Goal: Information Seeking & Learning: Find specific fact

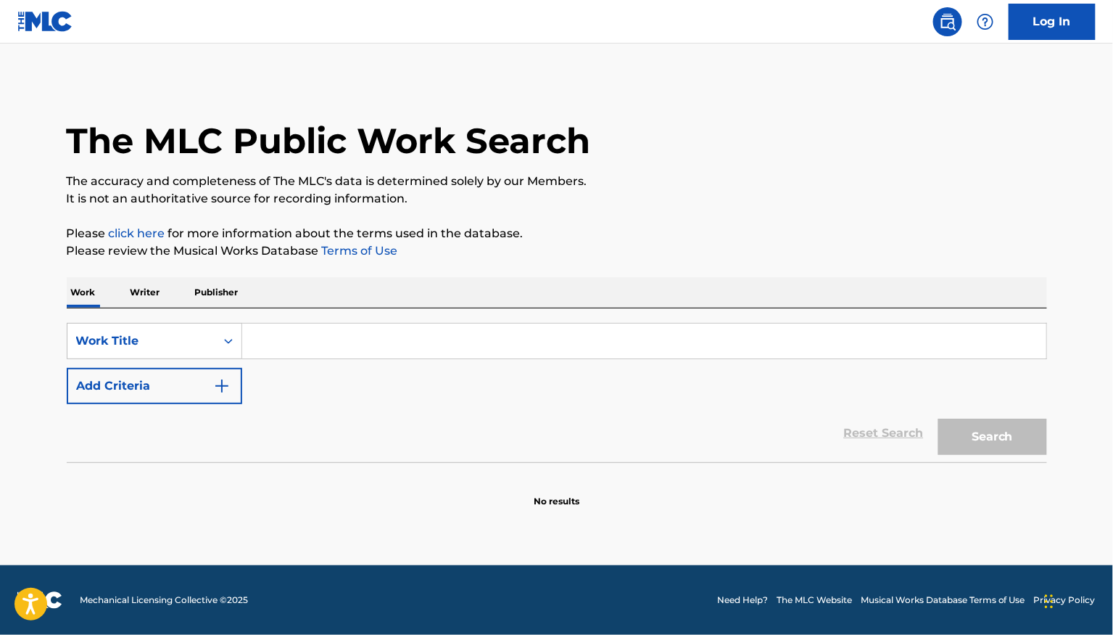
click at [271, 340] on input "Search Form" at bounding box center [644, 340] width 804 height 35
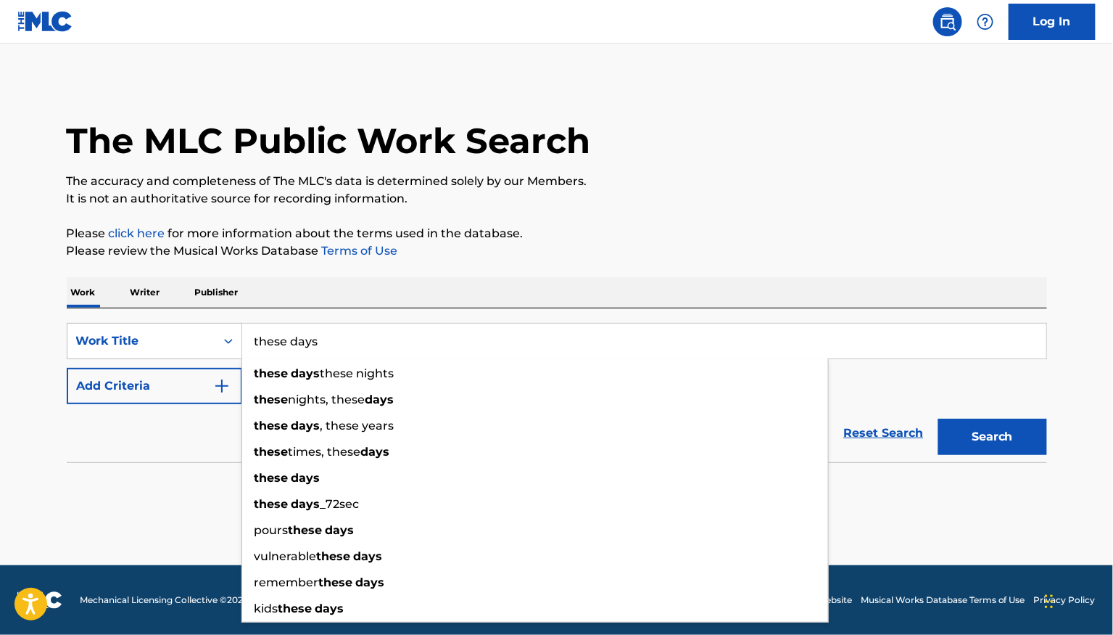
type input "these days"
click at [566, 263] on div "The MLC Public Work Search The accuracy and completeness of The MLC's data is d…" at bounding box center [556, 294] width 1015 height 428
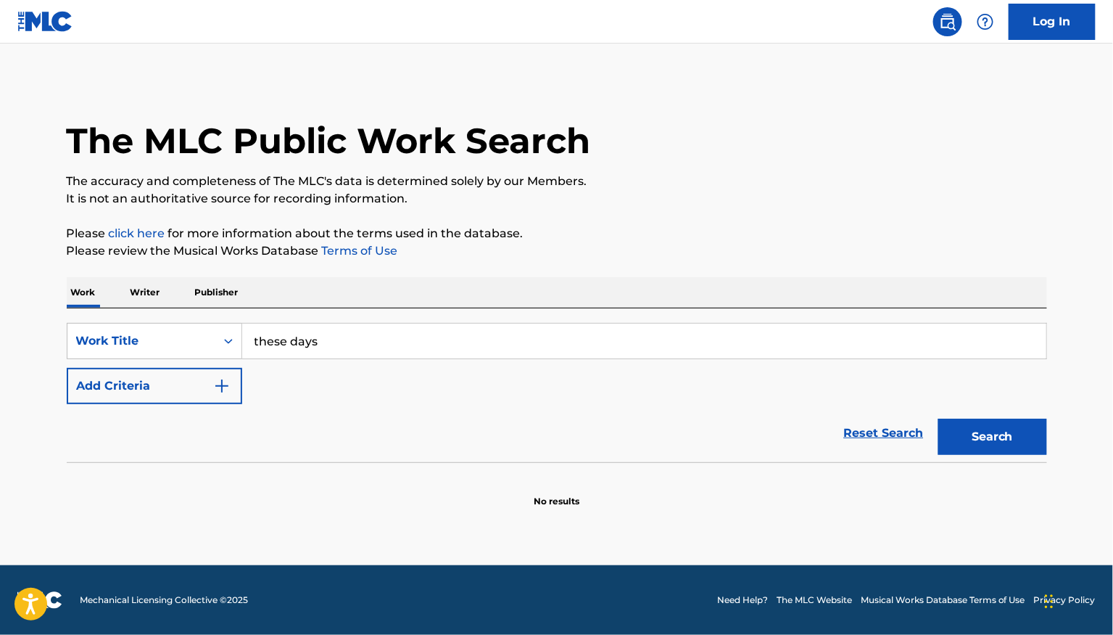
click at [164, 387] on button "Add Criteria" at bounding box center [155, 386] width 176 height 36
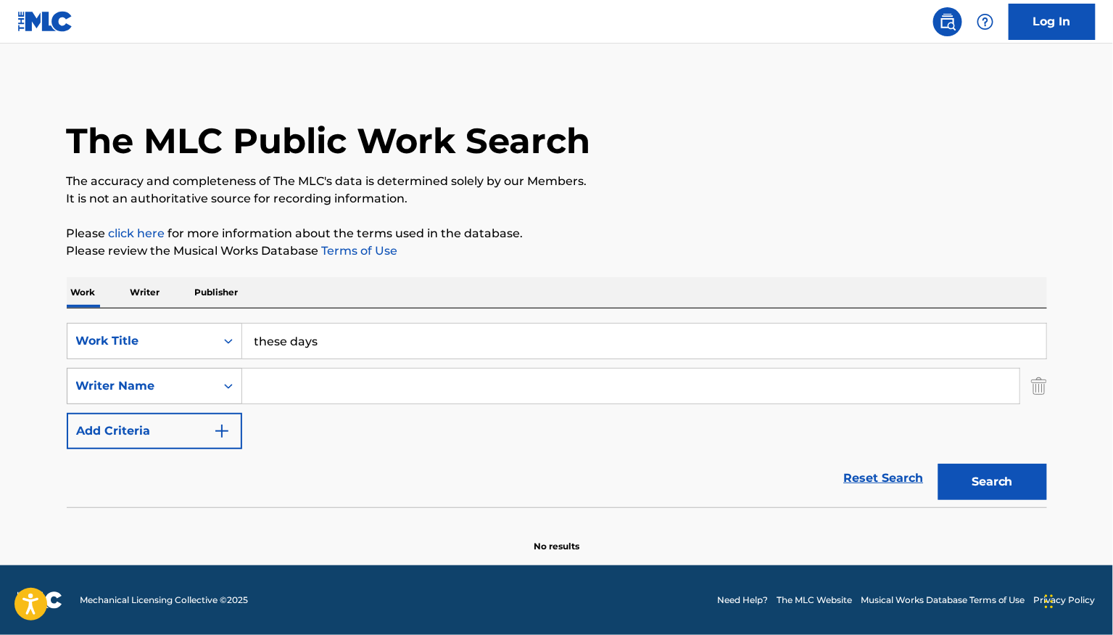
click at [154, 389] on div "Writer Name" at bounding box center [141, 385] width 131 height 17
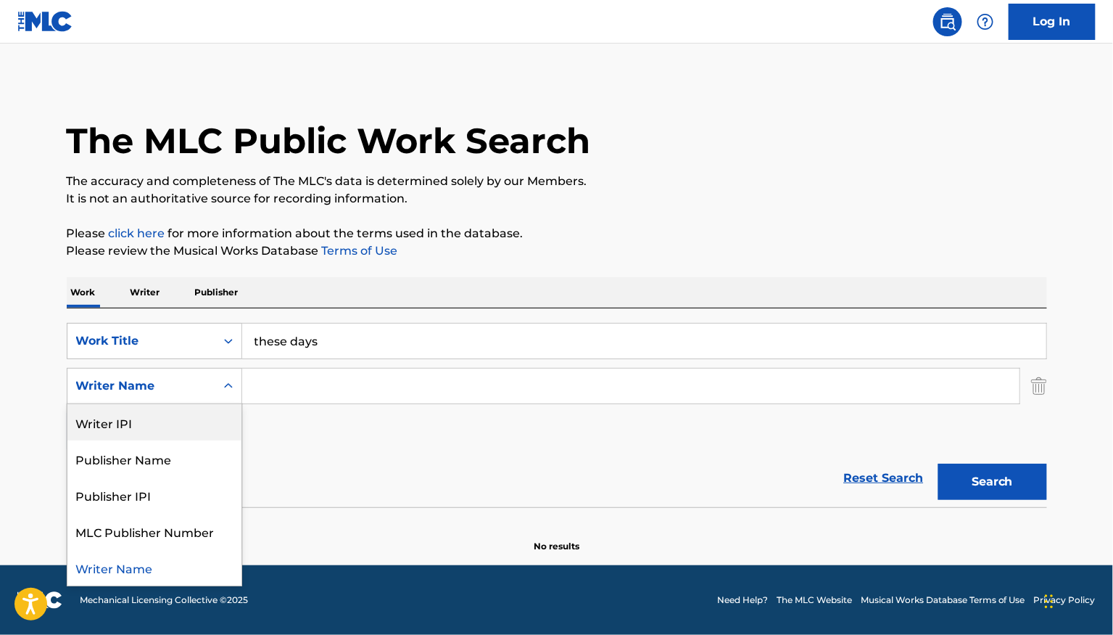
click at [320, 392] on input "Search Form" at bounding box center [630, 385] width 777 height 35
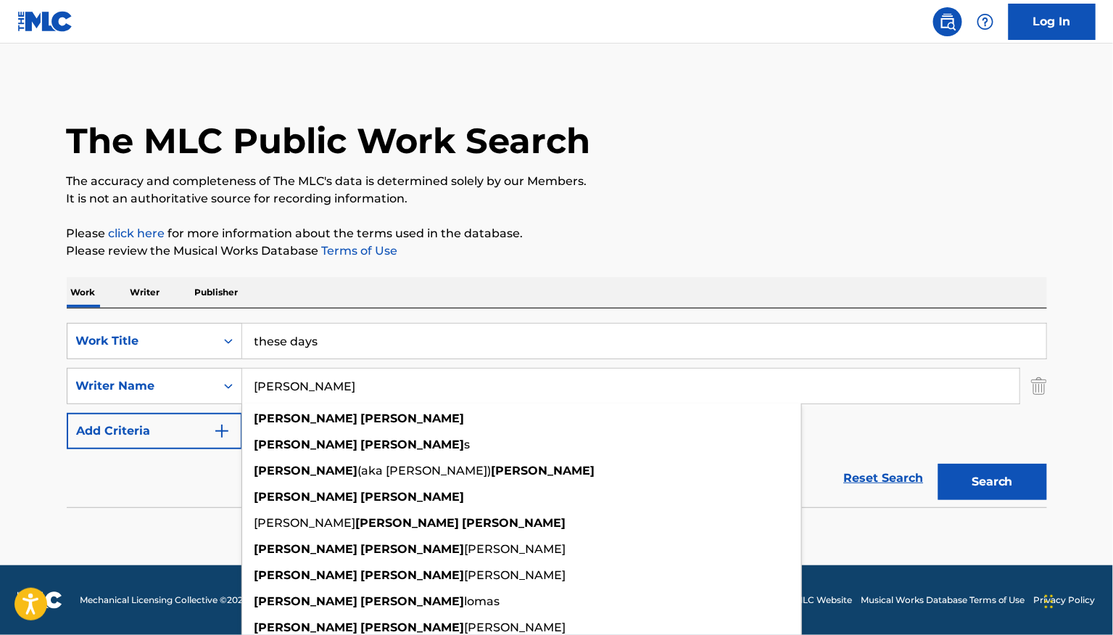
click at [938, 463] on button "Search" at bounding box center [992, 481] width 109 height 36
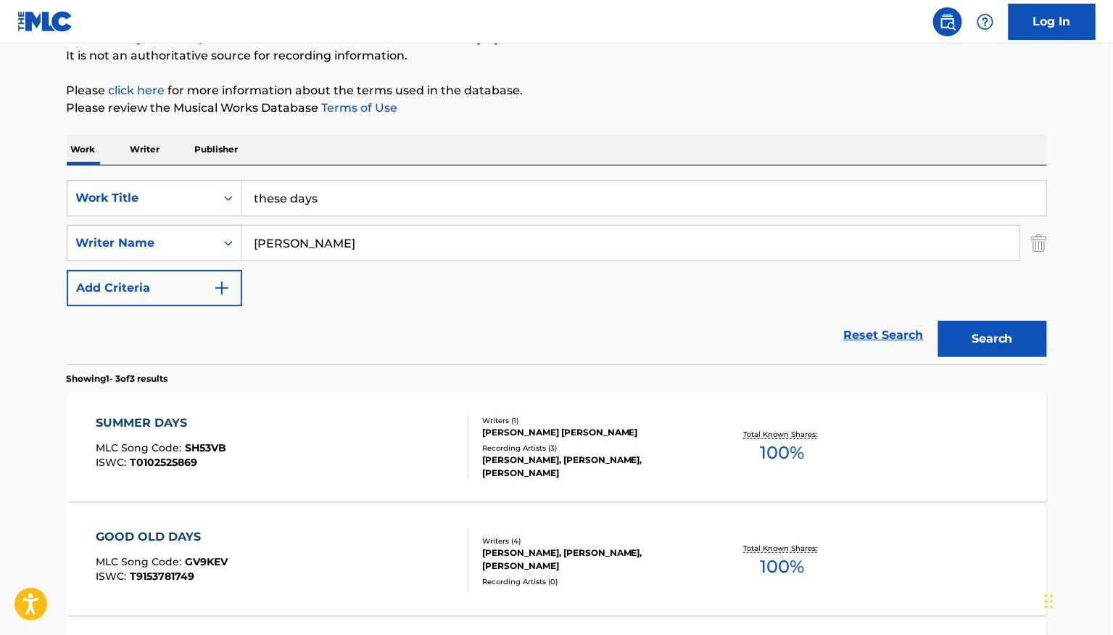
scroll to position [219, 0]
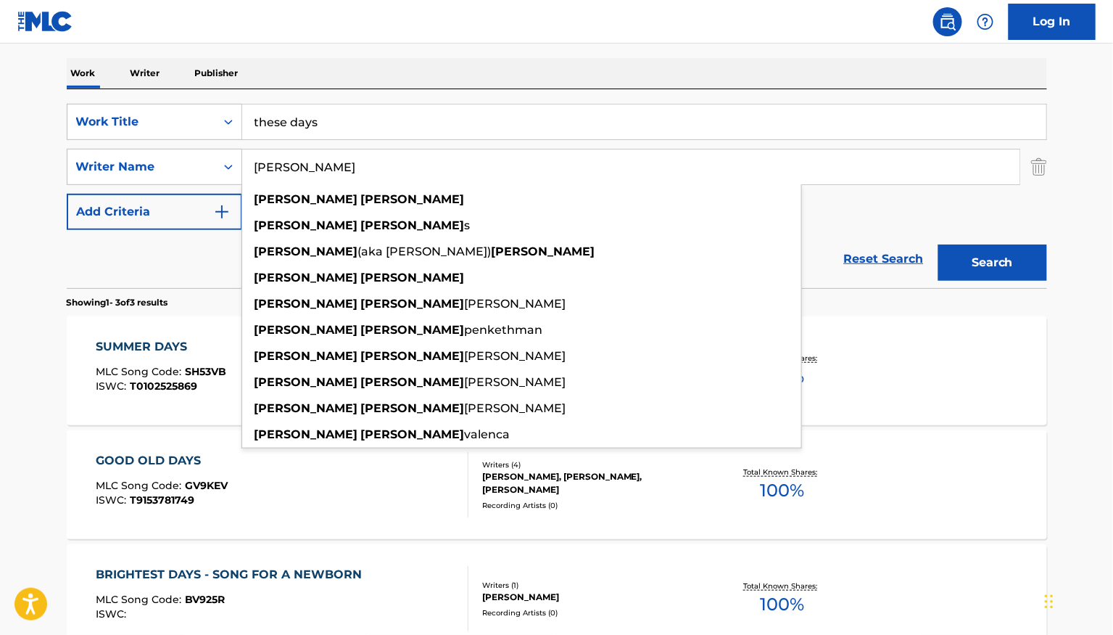
click at [178, 276] on div "Reset Search Search" at bounding box center [557, 259] width 980 height 58
drag, startPoint x: 359, startPoint y: 162, endPoint x: 131, endPoint y: 165, distance: 228.5
click at [134, 163] on div "SearchWithCriteria6a598415-03cd-47b6-9a64-abda7644b9f0 Writer Name [PERSON_NAME…" at bounding box center [557, 167] width 980 height 36
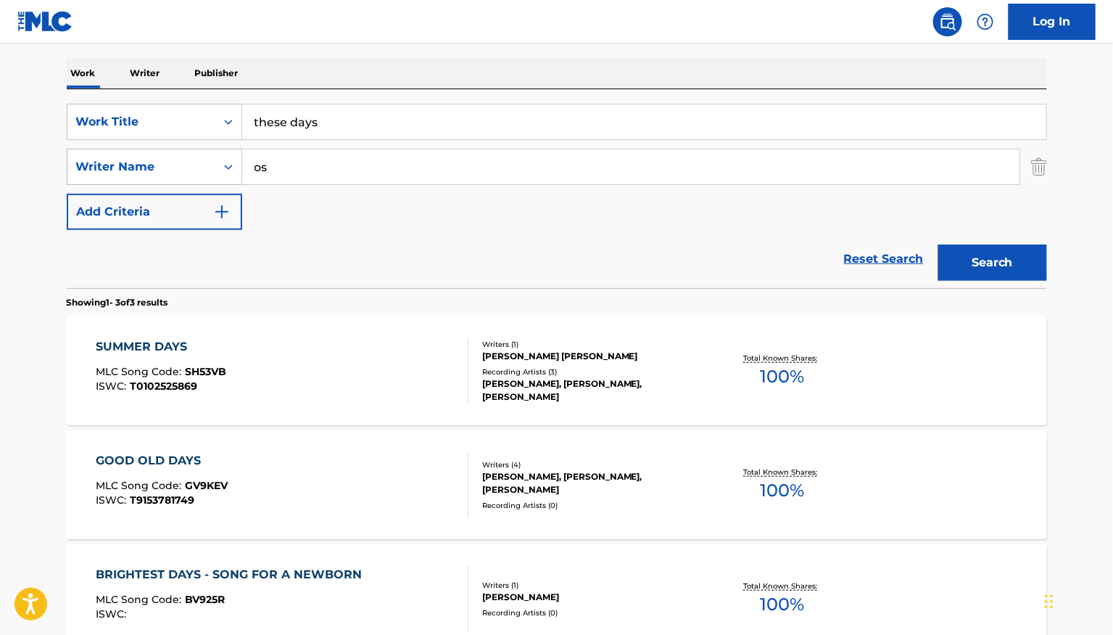
type input "o"
click at [938, 244] on button "Search" at bounding box center [992, 262] width 109 height 36
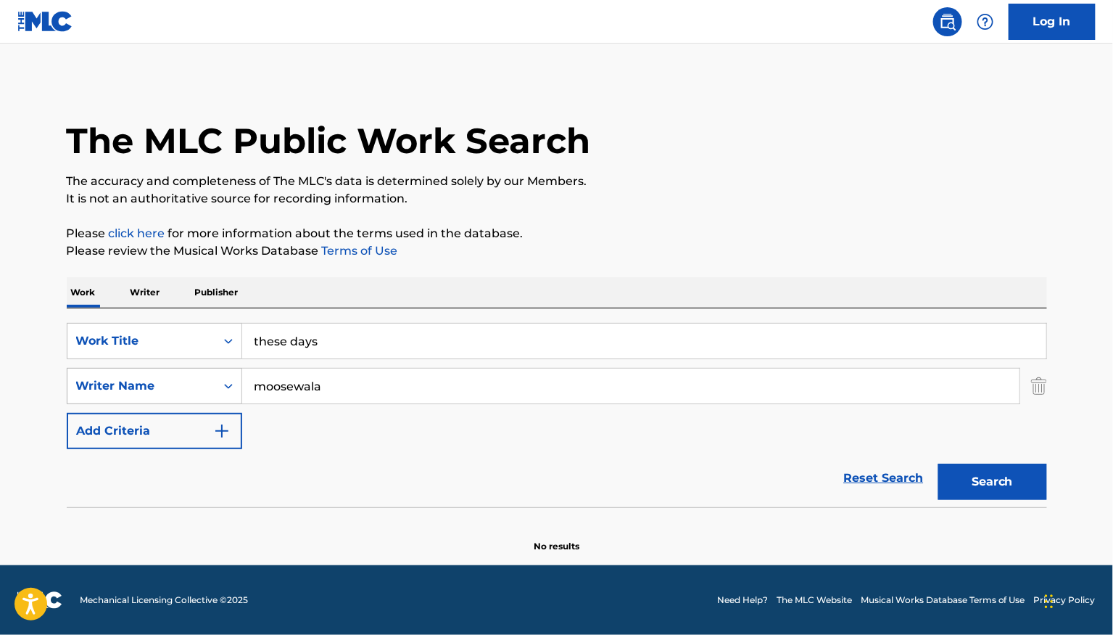
scroll to position [0, 0]
click at [943, 475] on button "Search" at bounding box center [992, 481] width 109 height 36
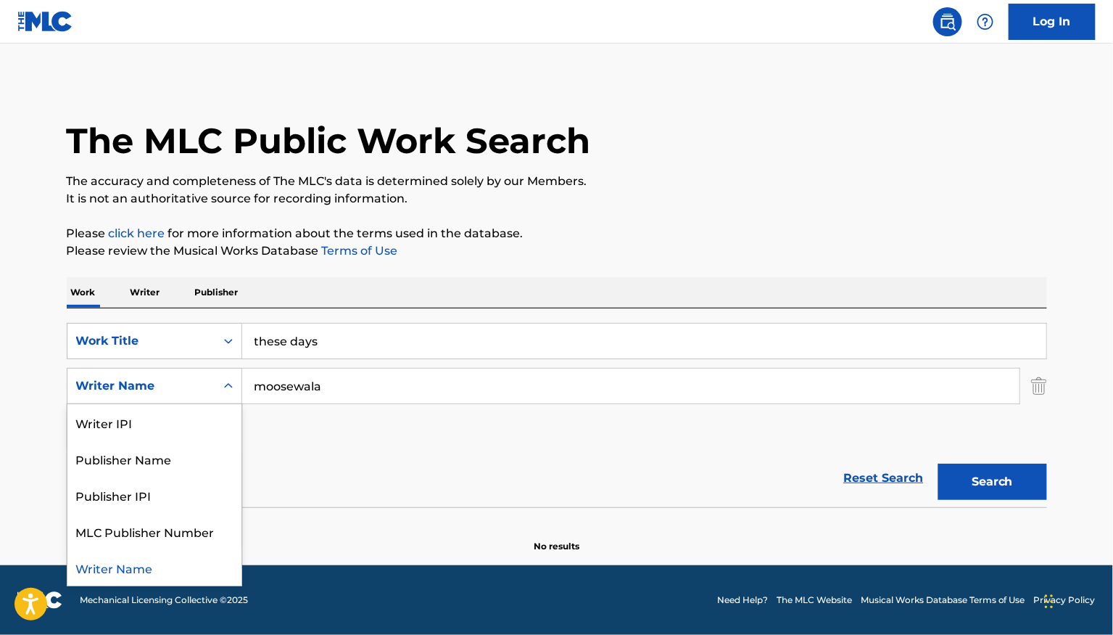
click at [212, 393] on div "Writer Name" at bounding box center [141, 386] width 148 height 28
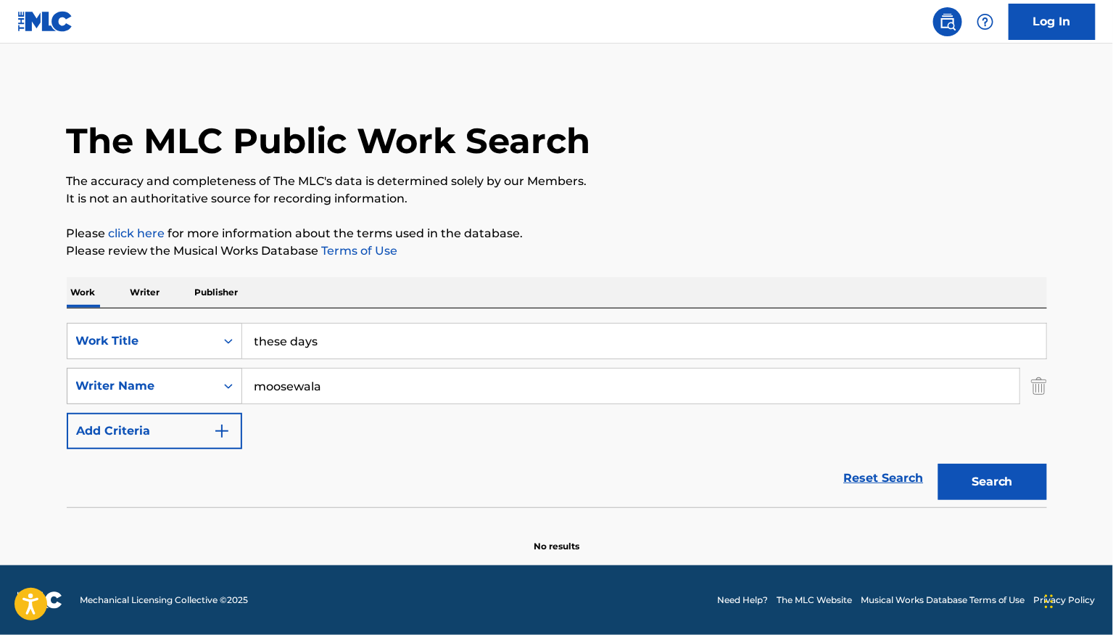
drag, startPoint x: 347, startPoint y: 386, endPoint x: 193, endPoint y: 386, distance: 153.7
click at [193, 386] on div "SearchWithCriteria6a598415-03cd-47b6-9a64-abda7644b9f0 Writer Name [PERSON_NAME]" at bounding box center [557, 386] width 980 height 36
click at [278, 422] on span "sidhu" at bounding box center [271, 418] width 33 height 14
click at [974, 475] on button "Search" at bounding box center [992, 481] width 109 height 36
click at [336, 385] on input "[PERSON_NAME]" at bounding box center [630, 385] width 777 height 35
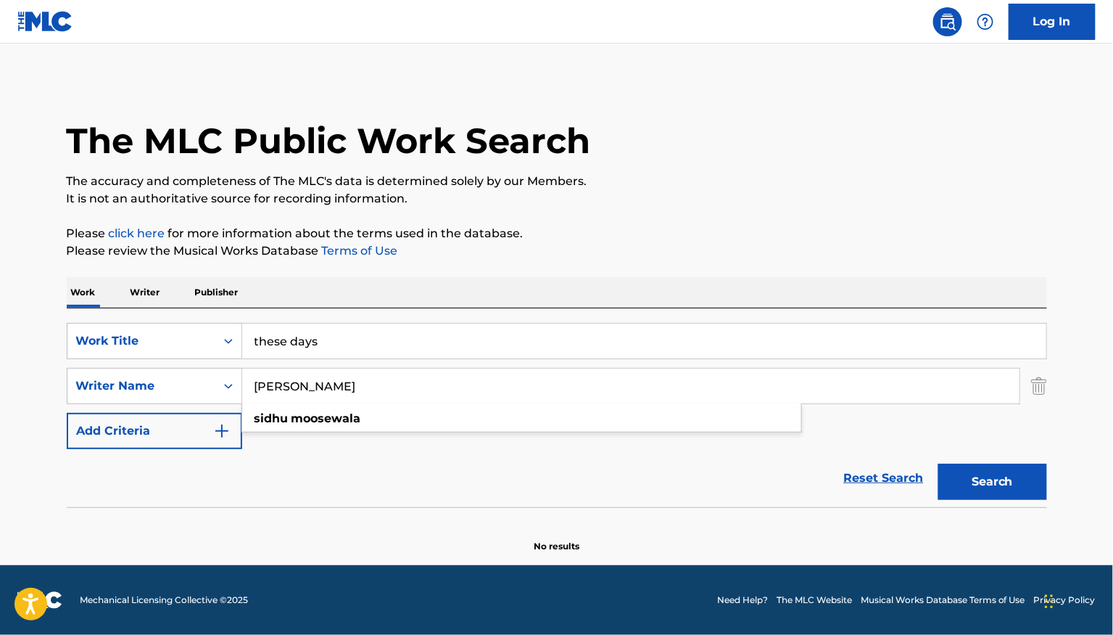
click at [335, 385] on input "[PERSON_NAME]" at bounding box center [630, 385] width 777 height 35
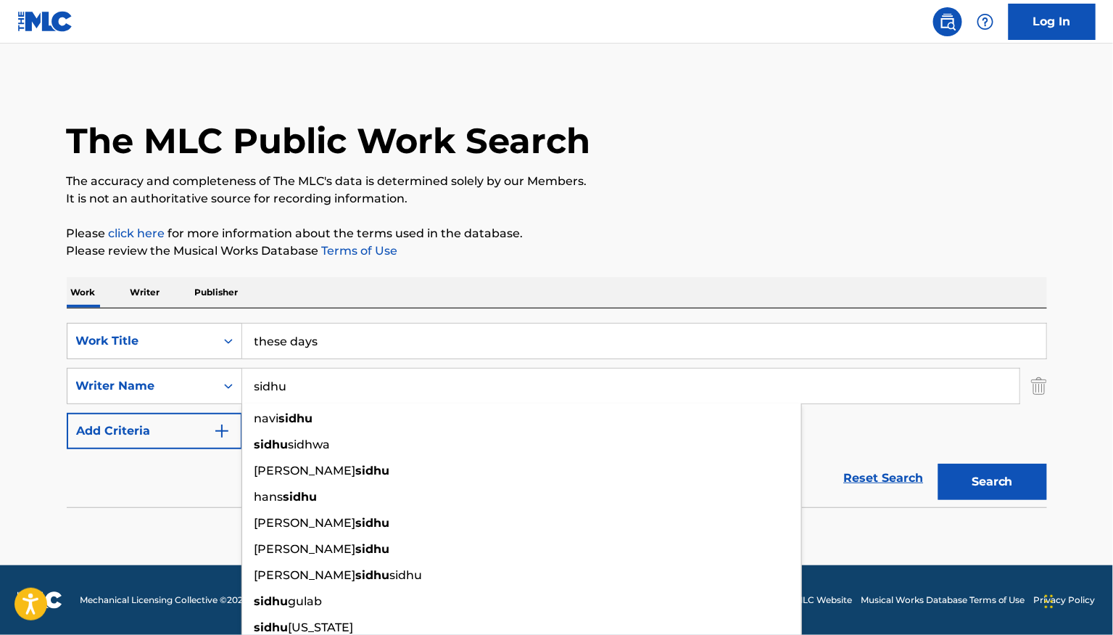
type input "sidhu"
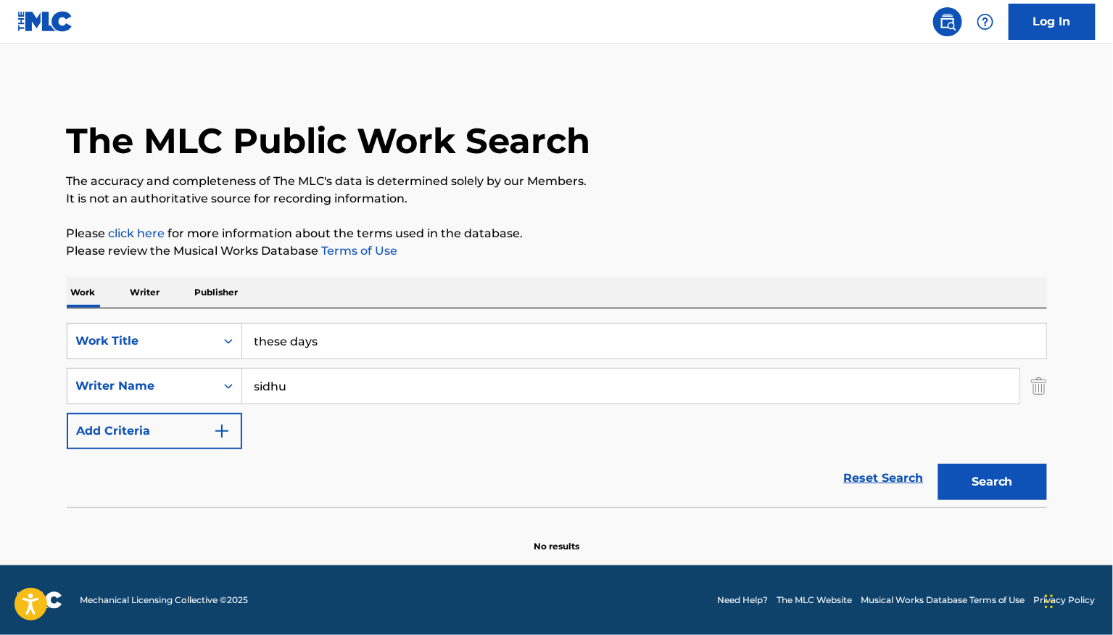
click at [981, 480] on button "Search" at bounding box center [992, 481] width 109 height 36
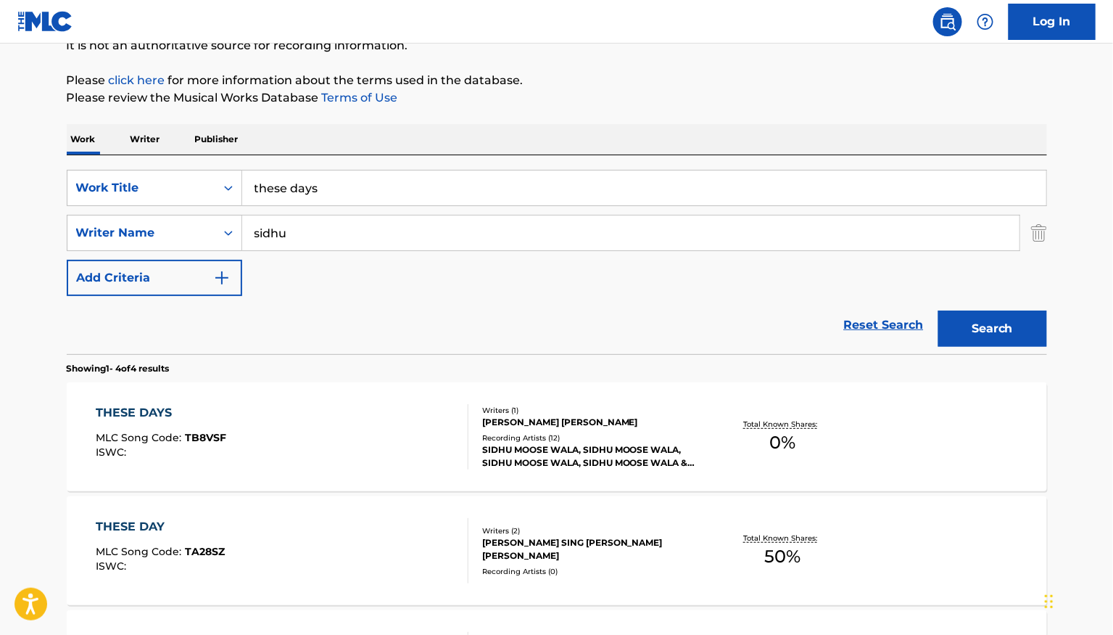
scroll to position [228, 0]
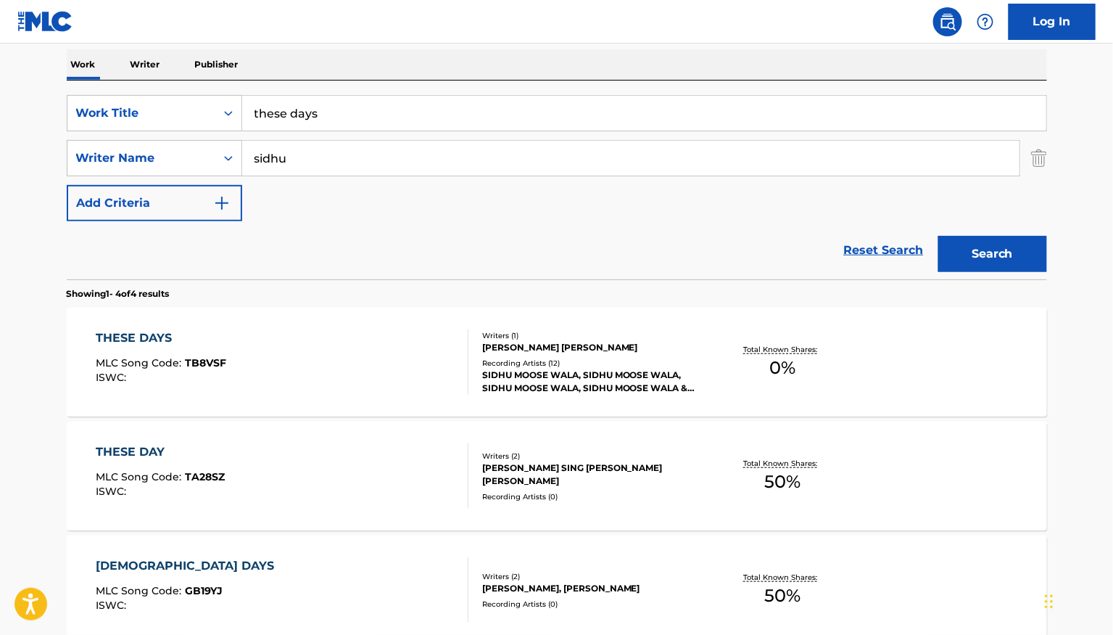
click at [375, 376] on div "THESE DAYS MLC Song Code : TB8VSF ISWC :" at bounding box center [282, 361] width 373 height 65
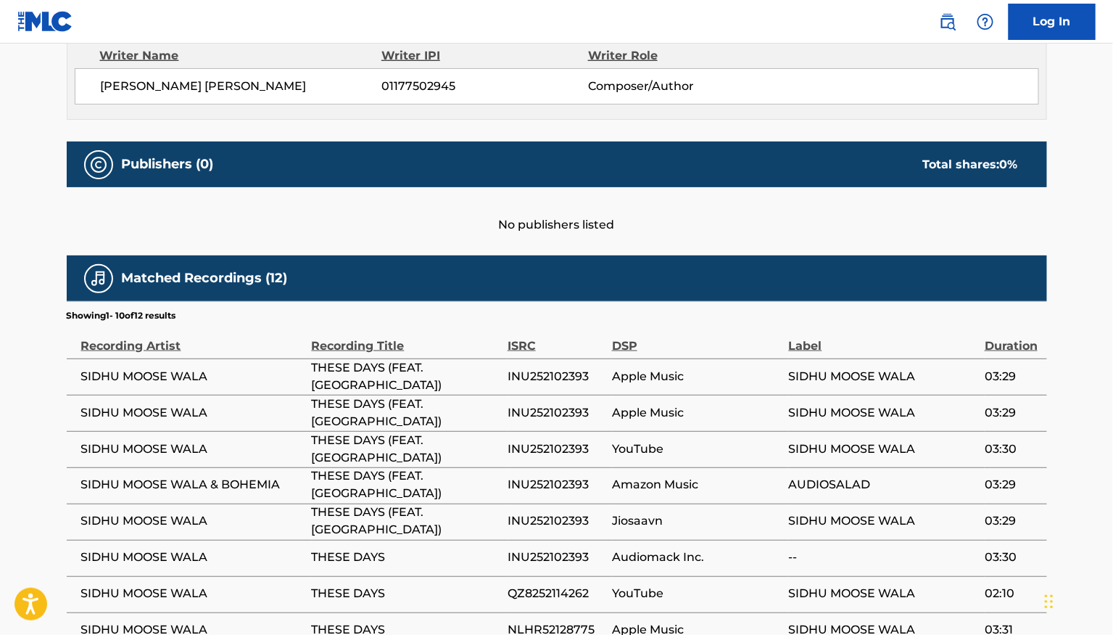
scroll to position [550, 0]
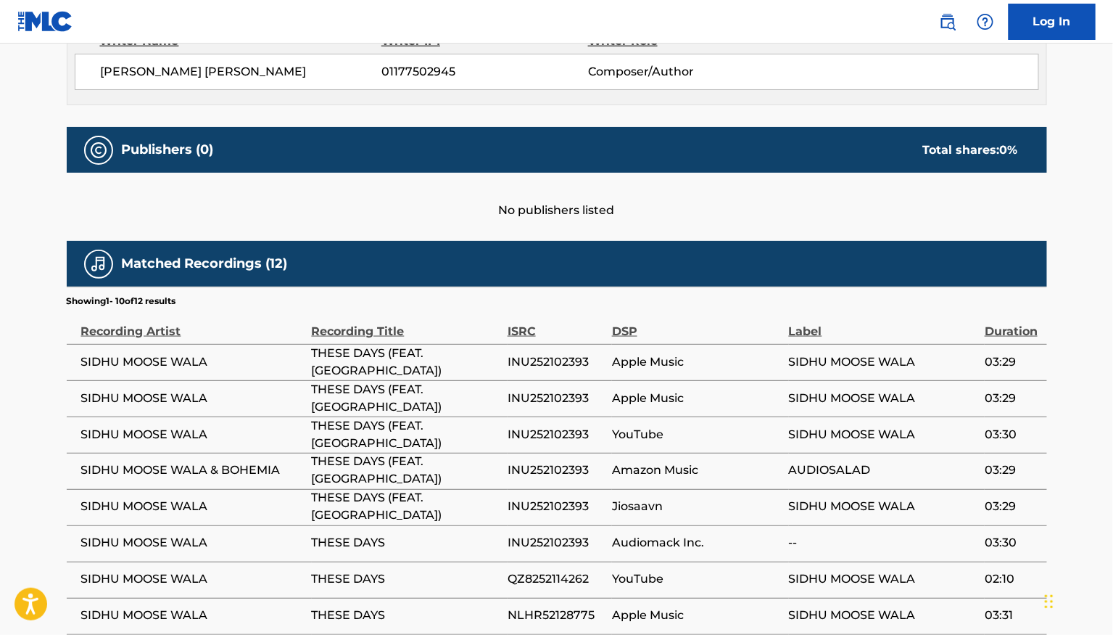
click at [563, 366] on span "INU252102393" at bounding box center [556, 361] width 97 height 17
click at [563, 365] on span "INU252102393" at bounding box center [556, 361] width 97 height 17
copy span "INU252102393"
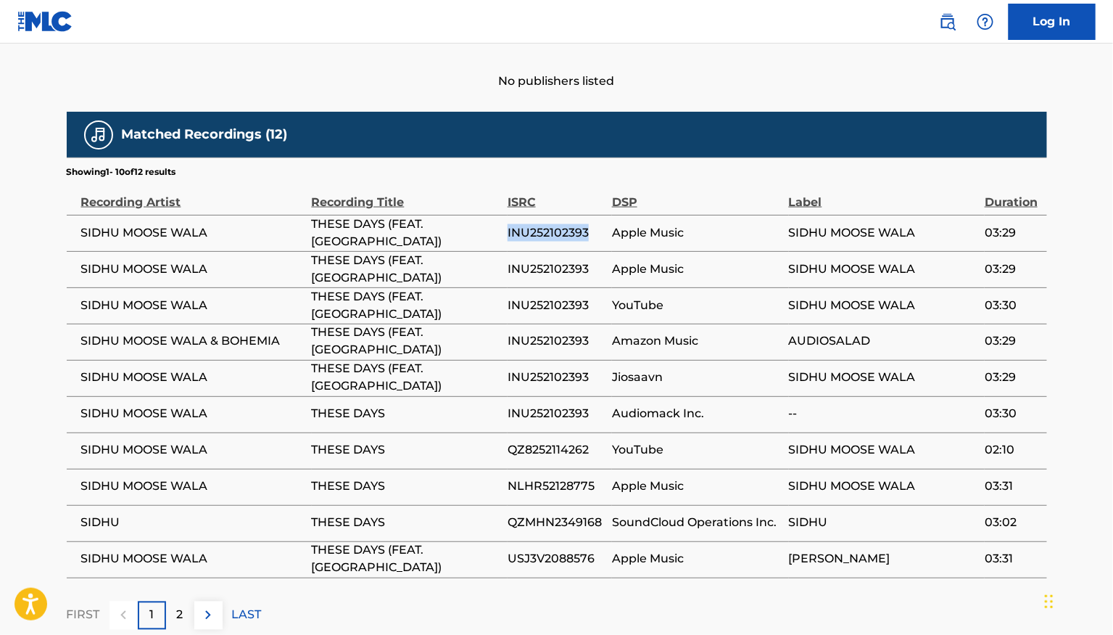
scroll to position [675, 0]
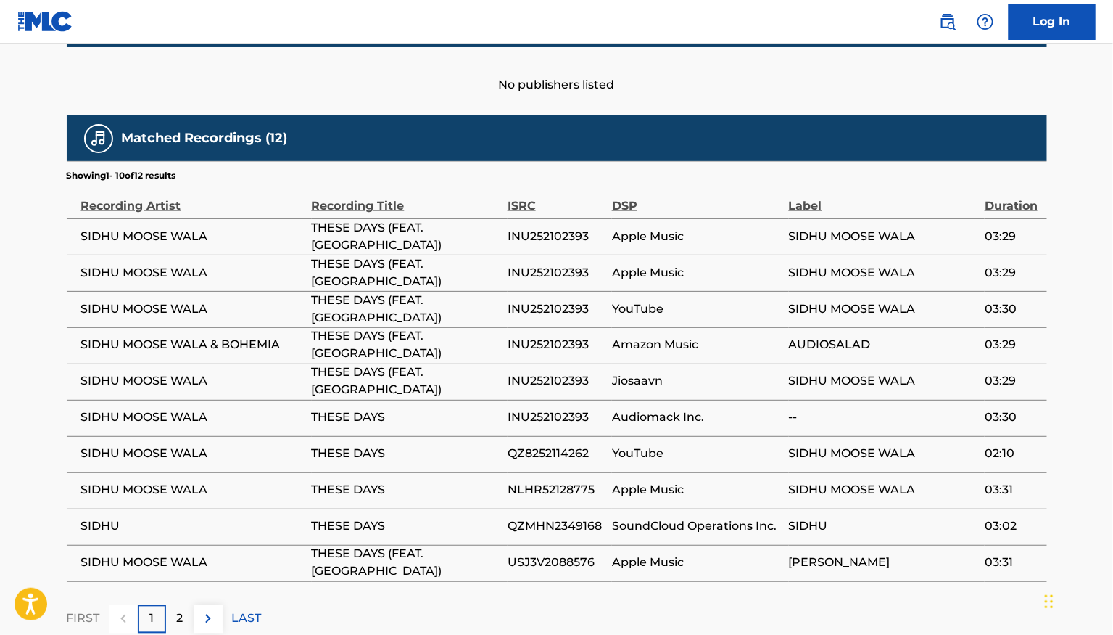
click at [539, 307] on span "INU252102393" at bounding box center [556, 308] width 97 height 17
copy span "INU252102393"
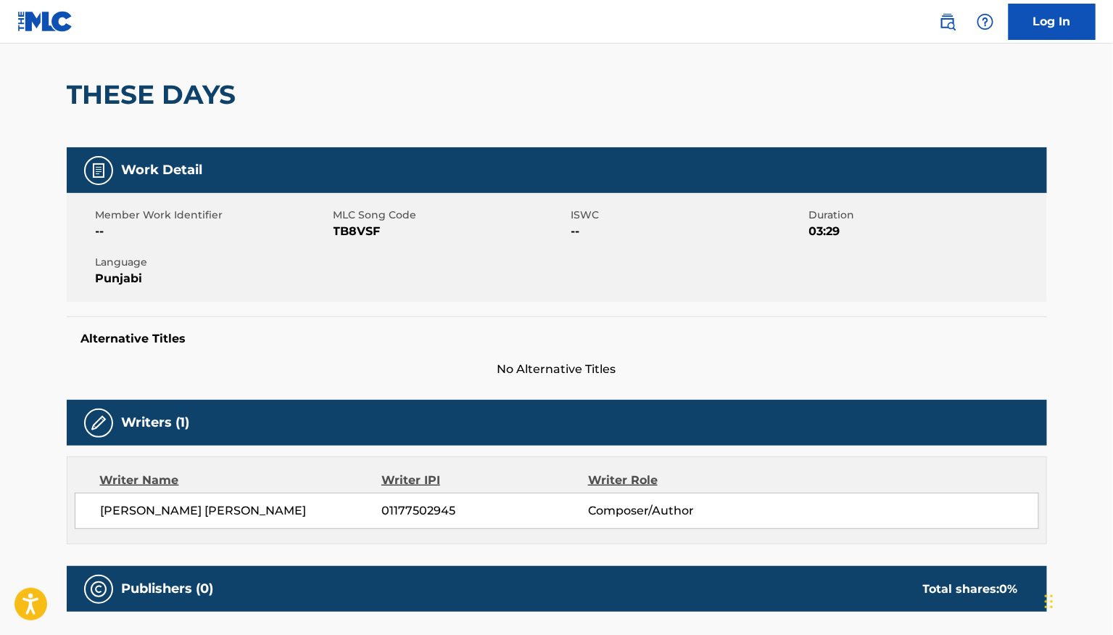
scroll to position [0, 0]
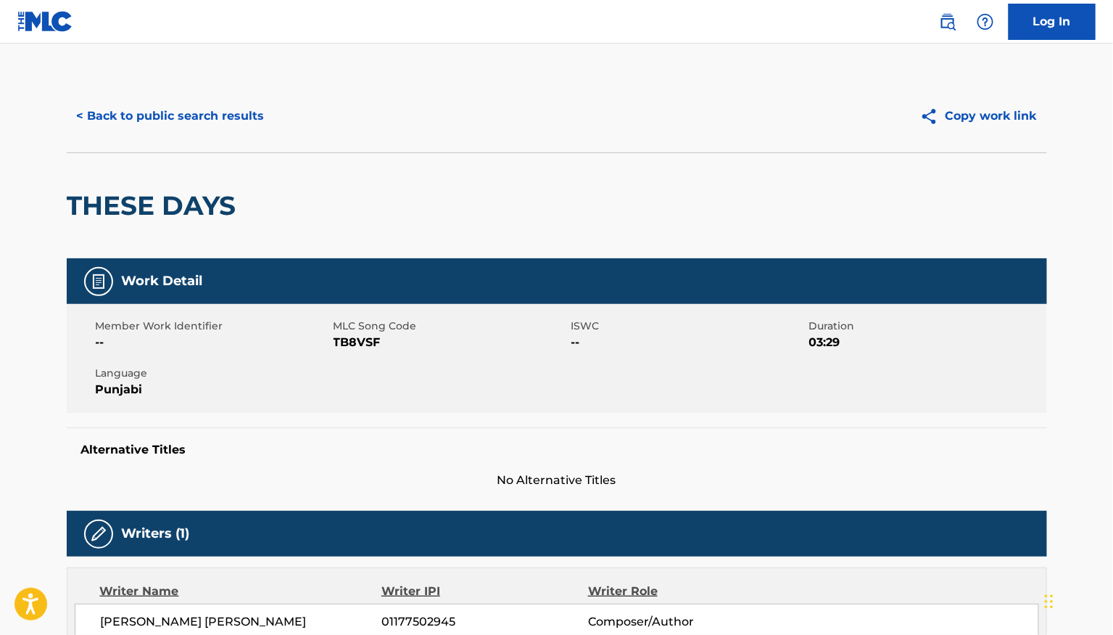
click at [222, 118] on button "< Back to public search results" at bounding box center [171, 116] width 208 height 36
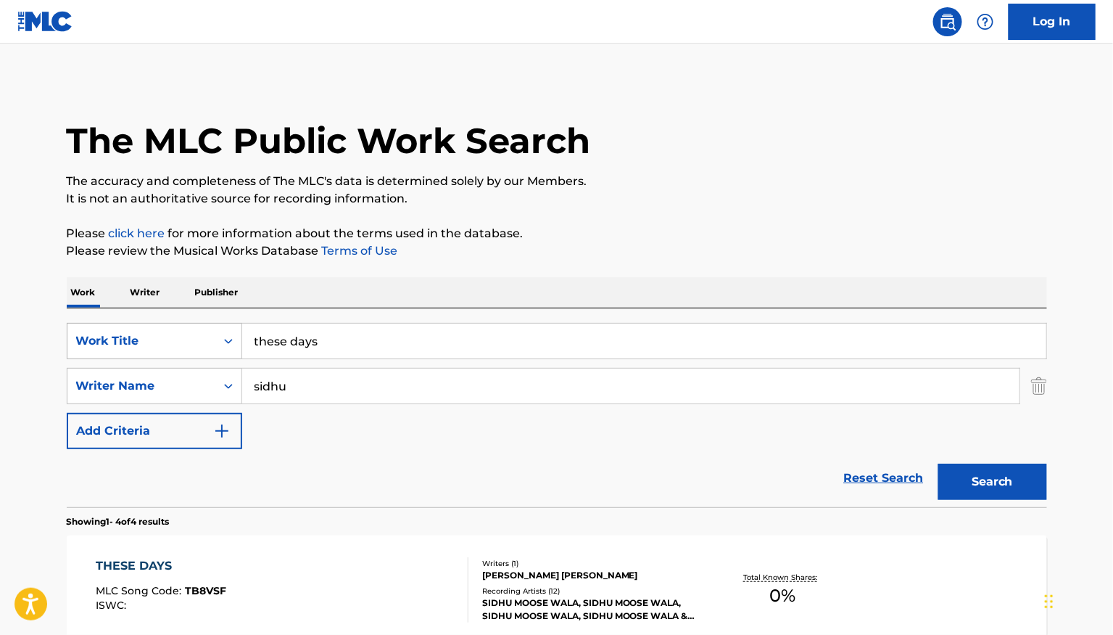
drag, startPoint x: 328, startPoint y: 345, endPoint x: 141, endPoint y: 346, distance: 187.1
click at [171, 346] on div "SearchWithCriteria5d8eb57e-8c94-40ef-8db3-1609651e6977 Work Title these days" at bounding box center [557, 341] width 980 height 36
type input "car nachdi"
click at [167, 385] on div "Writer Name" at bounding box center [141, 385] width 131 height 17
drag, startPoint x: 300, startPoint y: 387, endPoint x: 140, endPoint y: 387, distance: 159.5
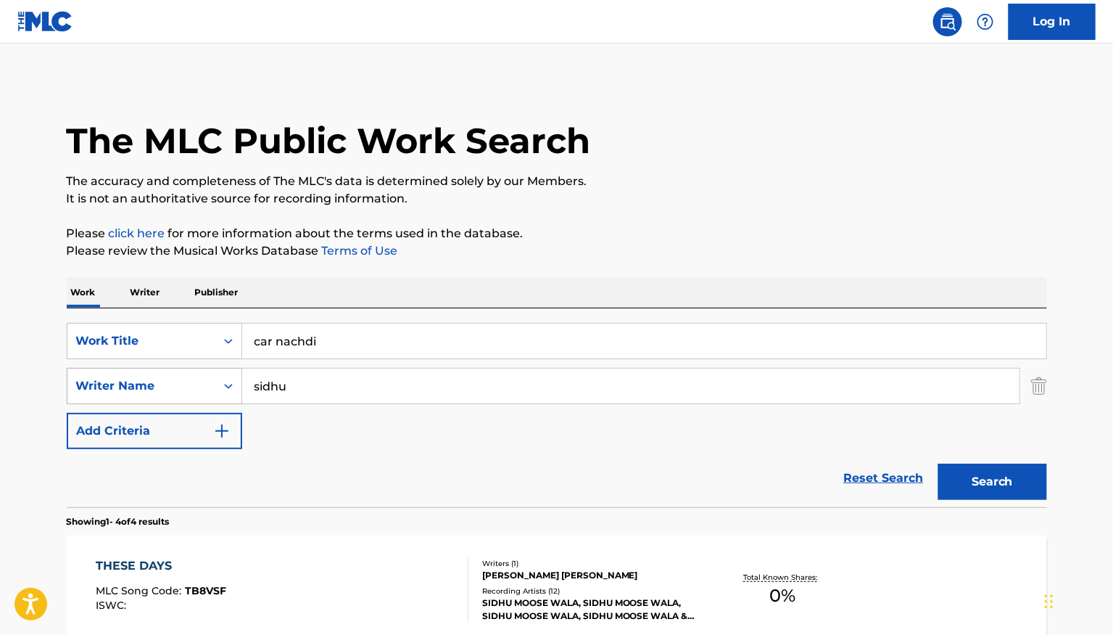
click at [151, 387] on div "SearchWithCriteria6a598415-03cd-47b6-9a64-abda7644b9f0 Writer Name [PERSON_NAME]" at bounding box center [557, 386] width 980 height 36
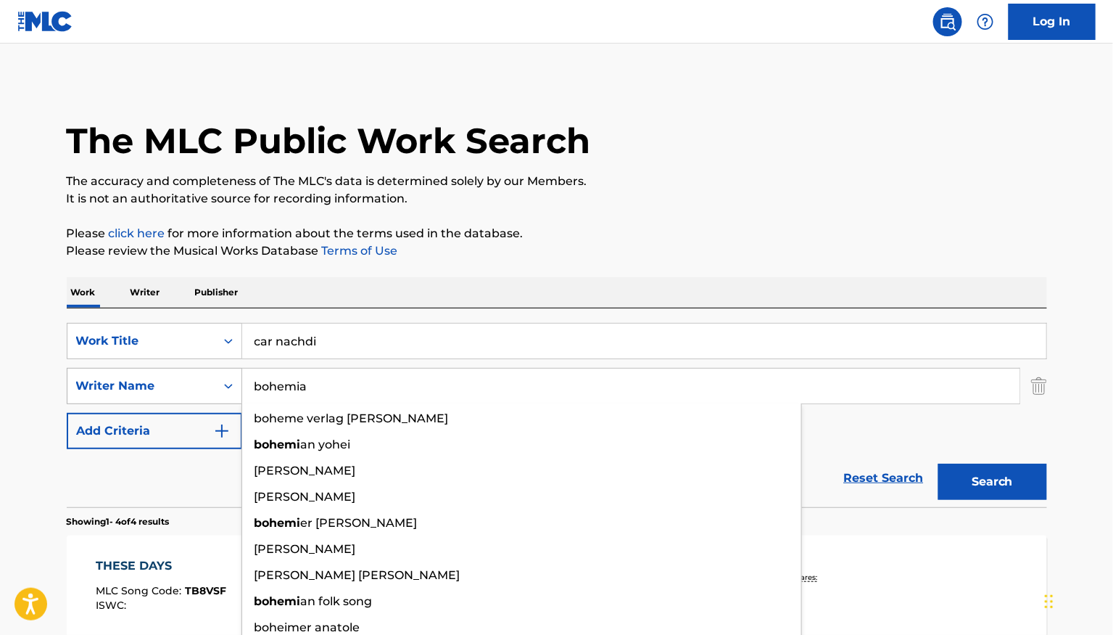
type input "bohemia"
click at [938, 463] on button "Search" at bounding box center [992, 481] width 109 height 36
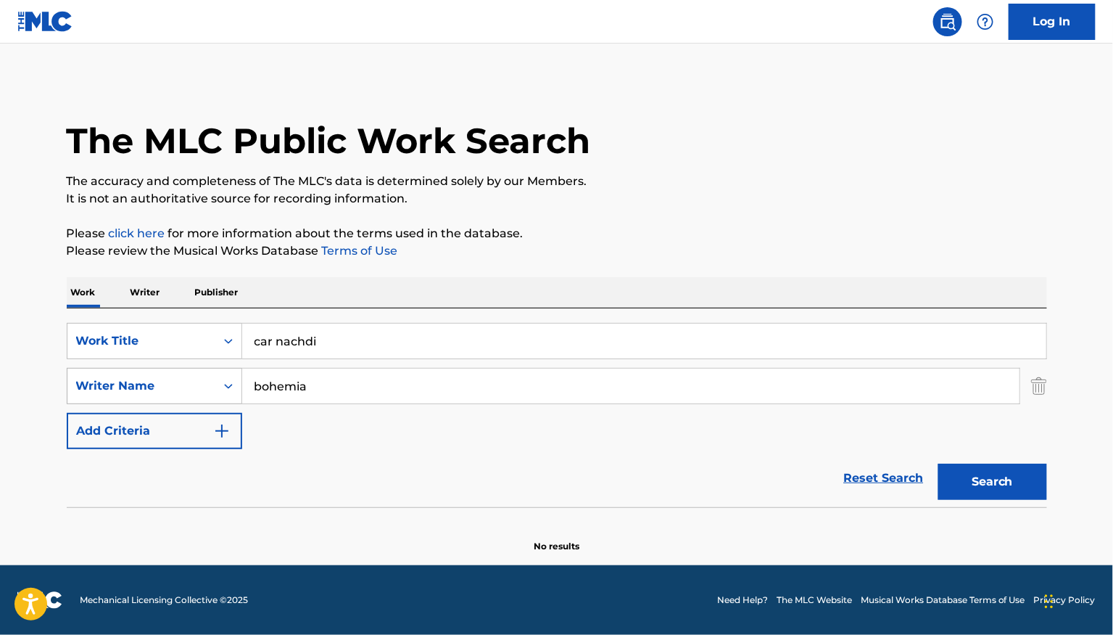
drag, startPoint x: 343, startPoint y: 387, endPoint x: 89, endPoint y: 389, distance: 253.8
click at [112, 387] on div "SearchWithCriteria6a598415-03cd-47b6-9a64-abda7644b9f0 Writer Name bohemia" at bounding box center [557, 386] width 980 height 36
click at [1029, 389] on div "SearchWithCriteria6a598415-03cd-47b6-9a64-abda7644b9f0 Writer Name" at bounding box center [557, 386] width 980 height 36
click at [1039, 383] on img "Search Form" at bounding box center [1039, 386] width 16 height 36
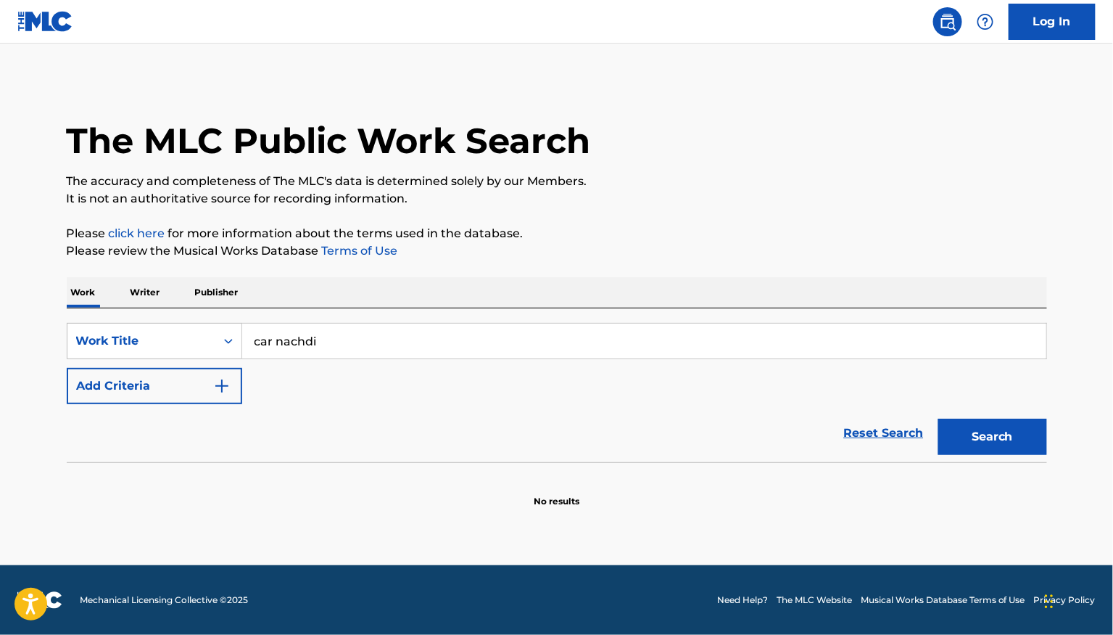
click at [994, 445] on button "Search" at bounding box center [992, 436] width 109 height 36
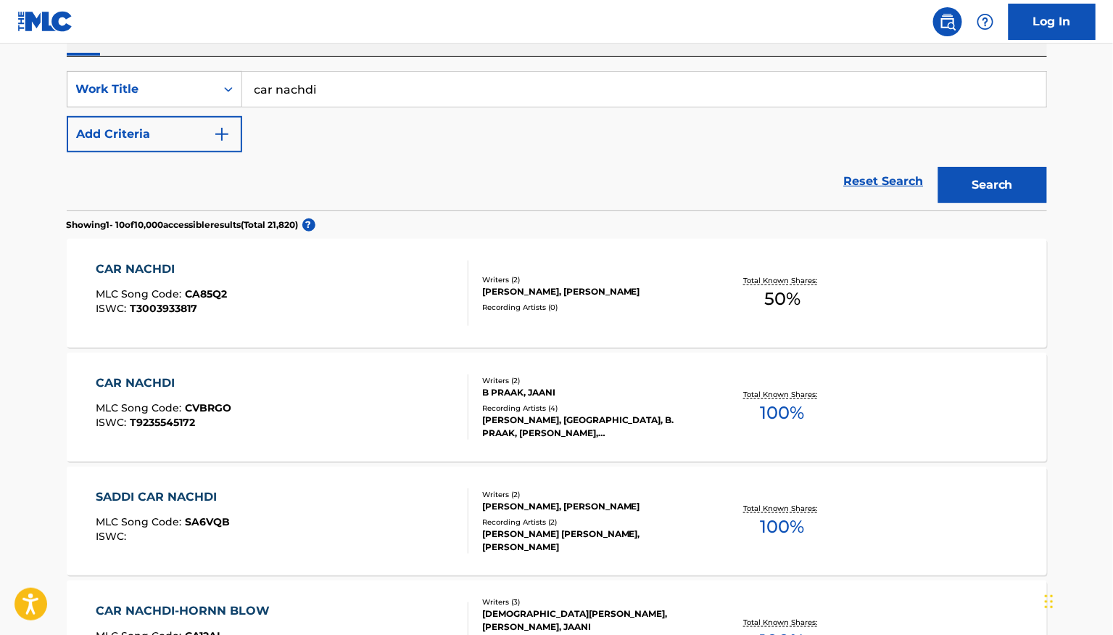
scroll to position [257, 0]
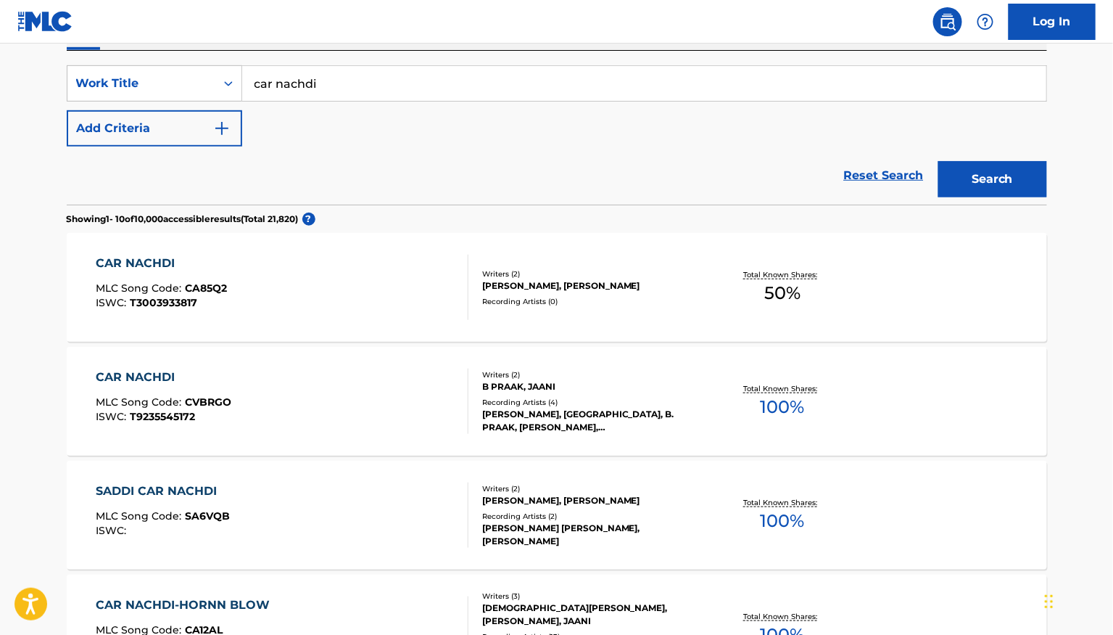
click at [394, 405] on div "CAR NACHDI MLC Song Code : CVBRGO ISWC : T9235545172" at bounding box center [282, 400] width 373 height 65
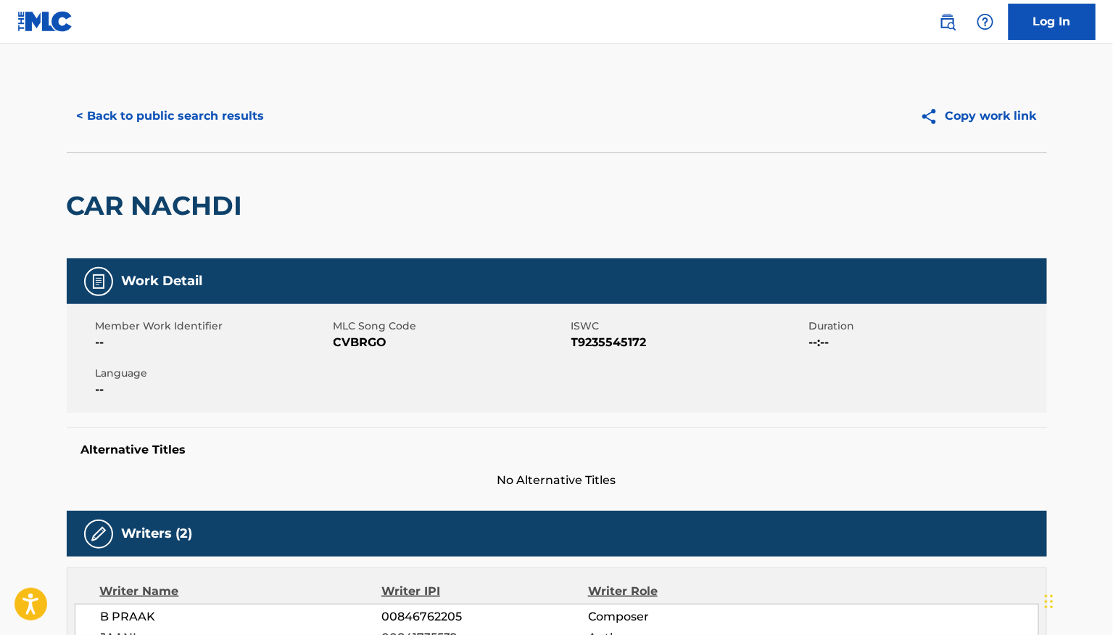
click at [175, 112] on button "< Back to public search results" at bounding box center [171, 116] width 208 height 36
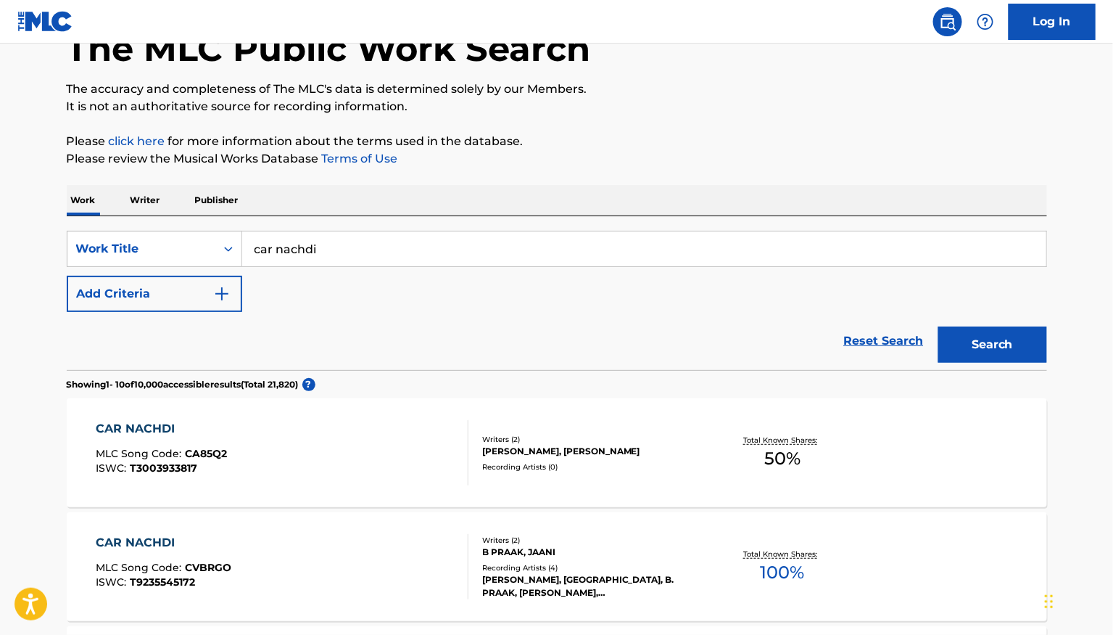
scroll to position [73, 0]
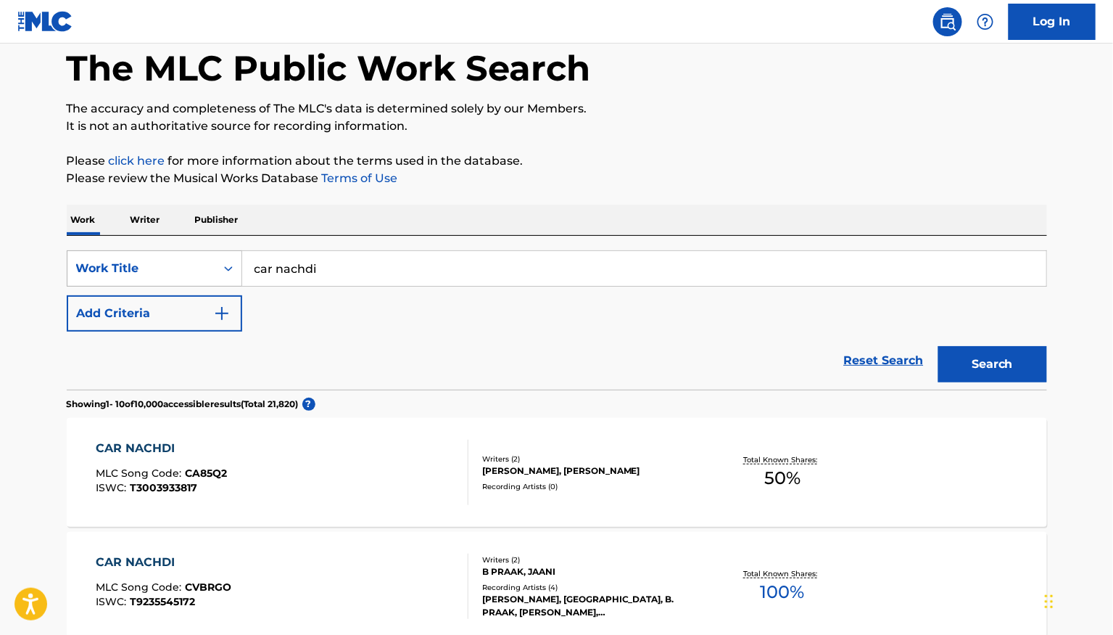
drag, startPoint x: 329, startPoint y: 268, endPoint x: 158, endPoint y: 268, distance: 171.2
click at [170, 268] on div "SearchWithCriteria5d8eb57e-8c94-40ef-8db3-1609651e6977 Work Title car nachdi" at bounding box center [557, 268] width 980 height 36
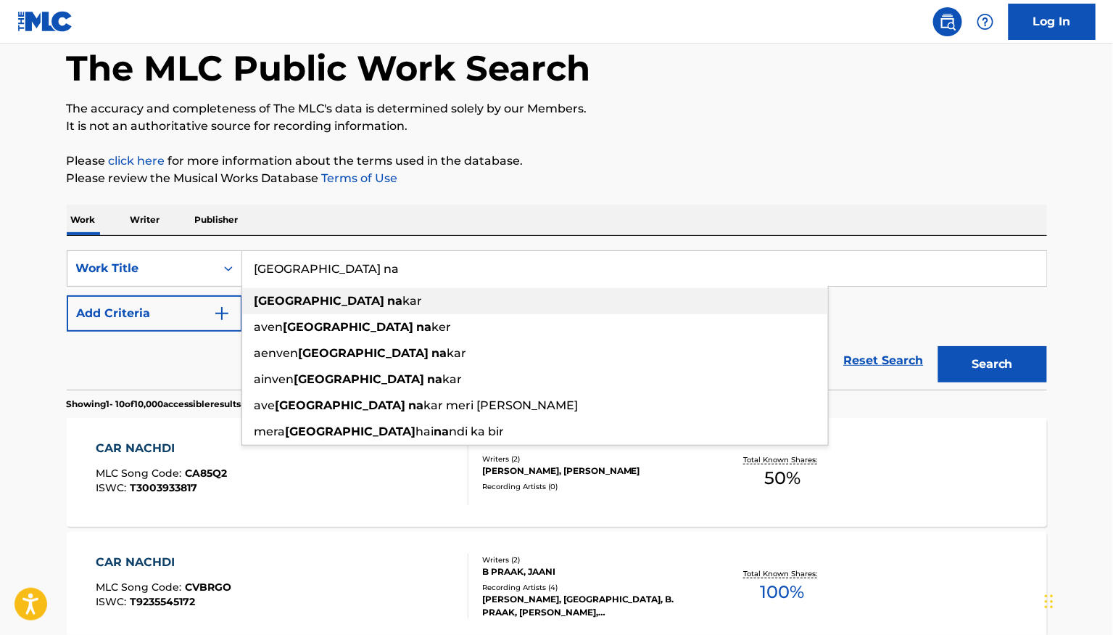
click at [388, 295] on strong "na" at bounding box center [395, 301] width 15 height 14
type input "rusya na kar"
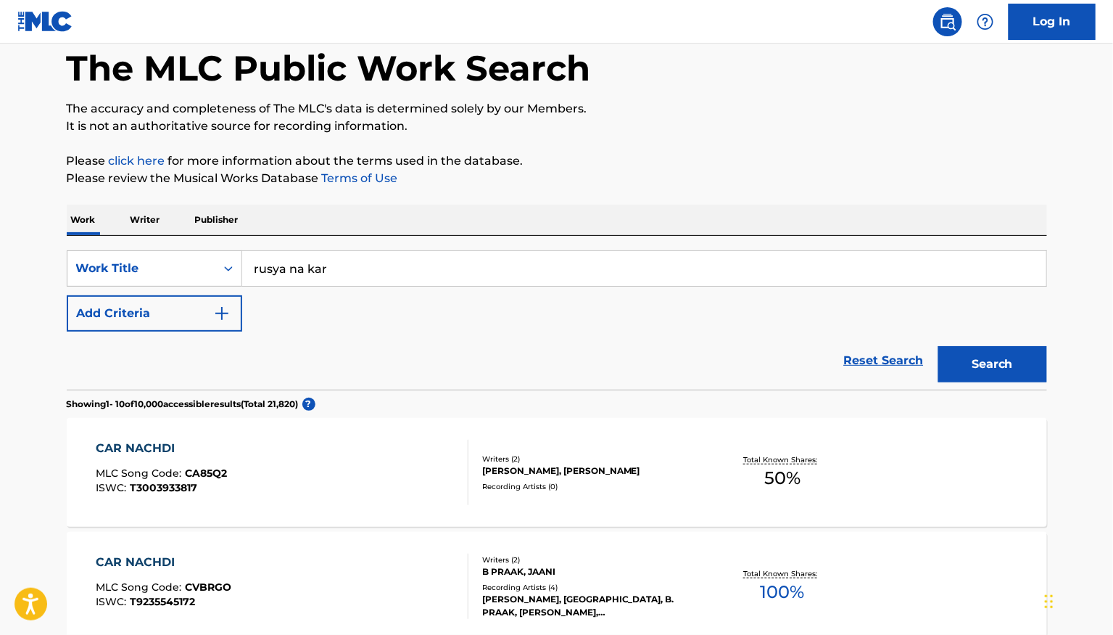
click at [930, 360] on link "Reset Search" at bounding box center [884, 360] width 94 height 32
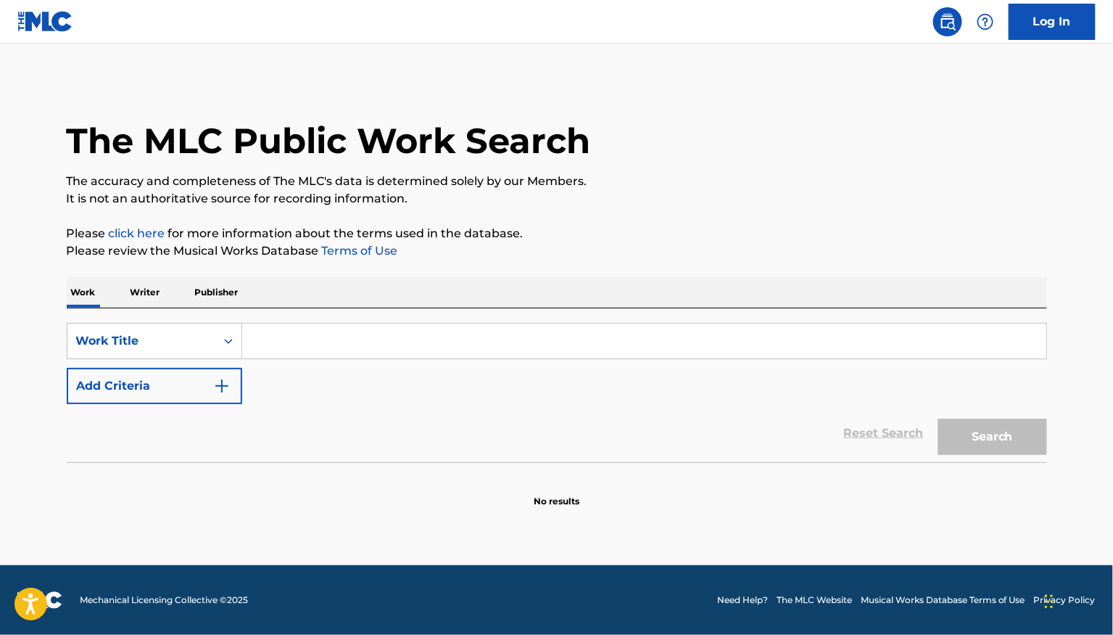
click at [424, 352] on input "Search Form" at bounding box center [644, 340] width 804 height 35
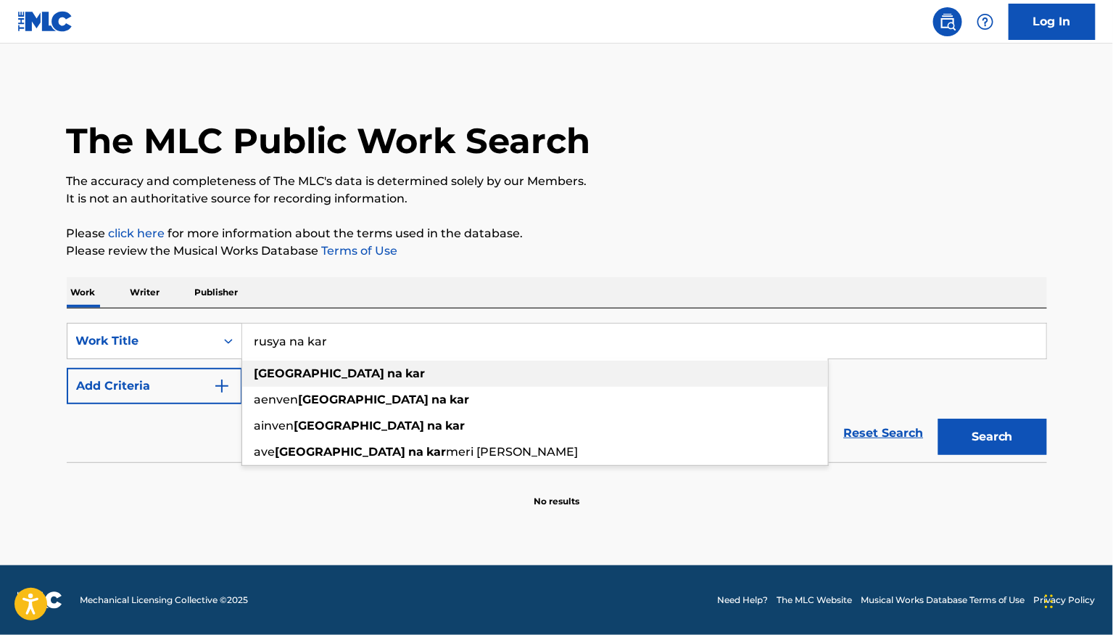
type input "rusya na kar"
click at [342, 381] on div "rusya na kar" at bounding box center [535, 373] width 586 height 26
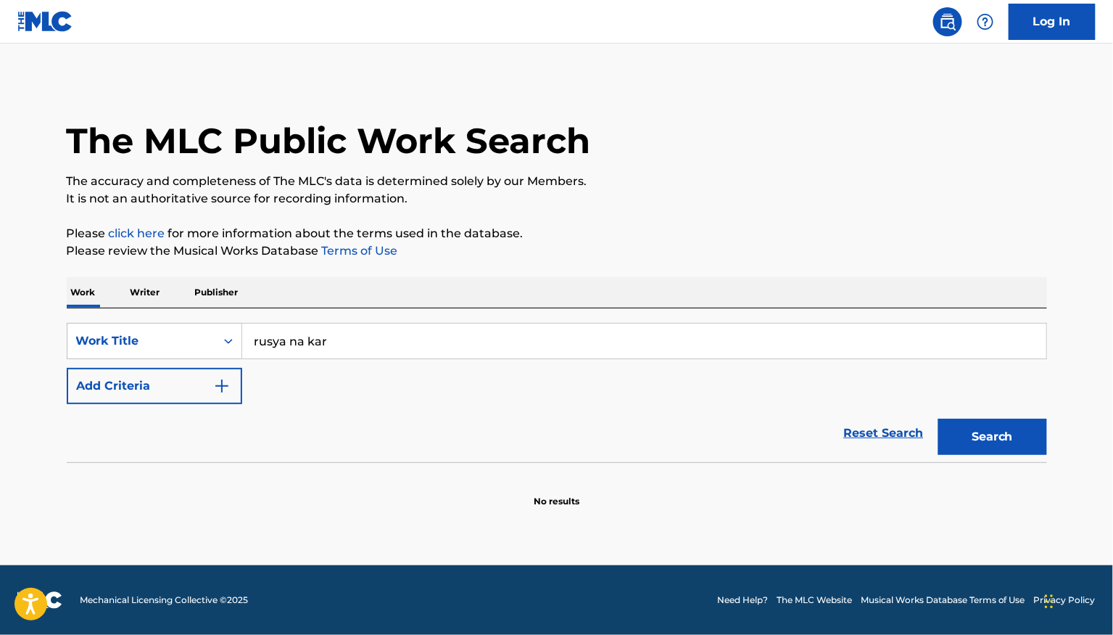
click at [973, 431] on button "Search" at bounding box center [992, 436] width 109 height 36
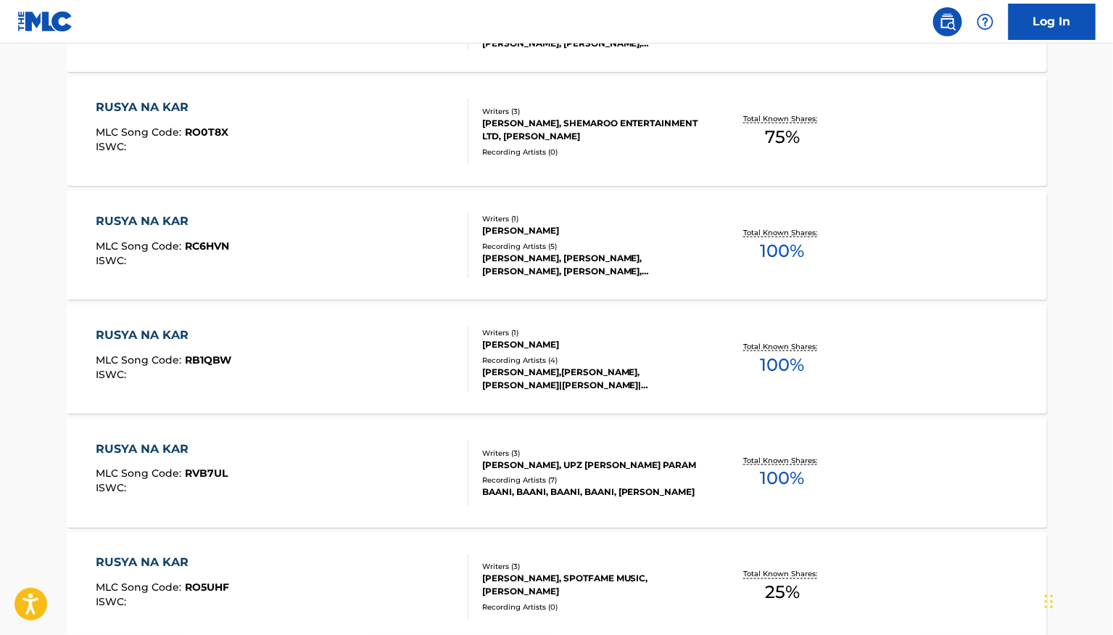
scroll to position [519, 0]
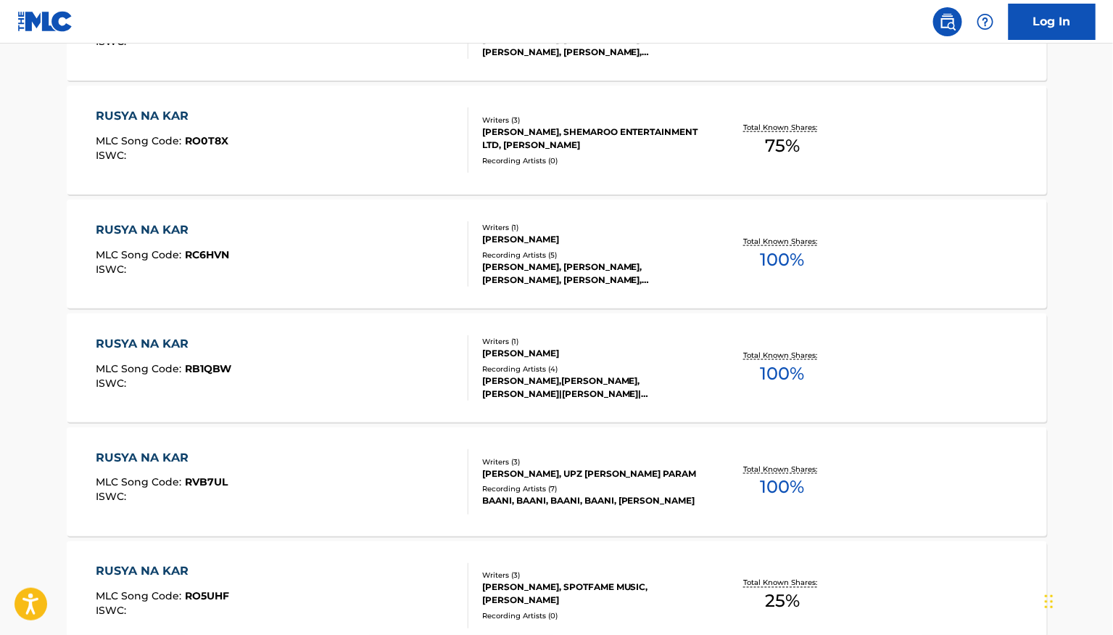
click at [374, 249] on div "RUSYA NA KAR MLC Song Code : RC6HVN ISWC :" at bounding box center [282, 253] width 373 height 65
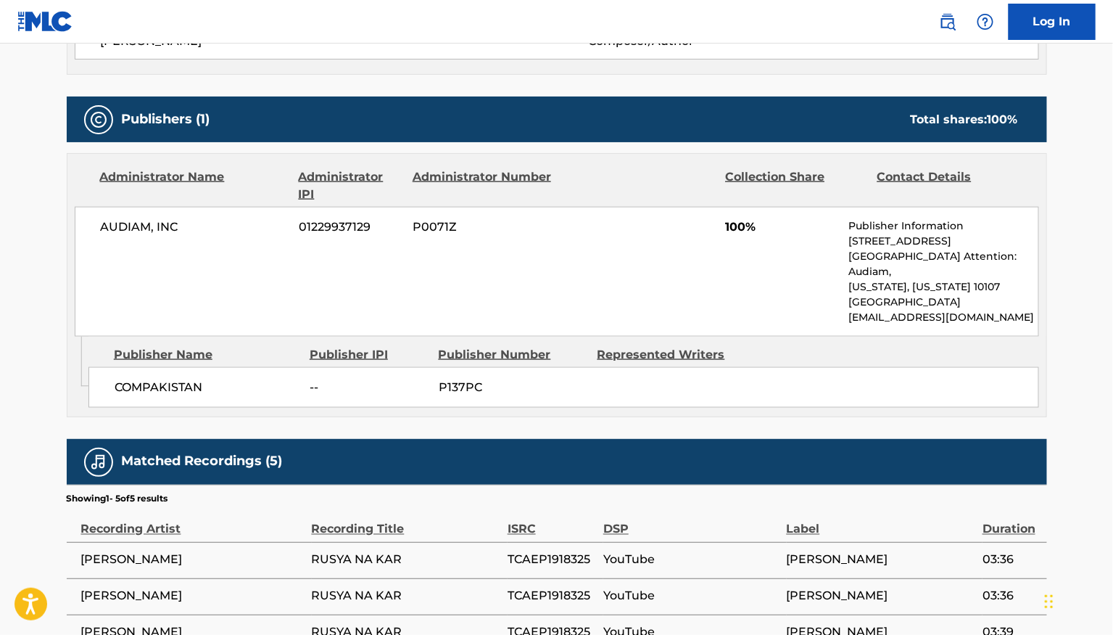
scroll to position [643, 0]
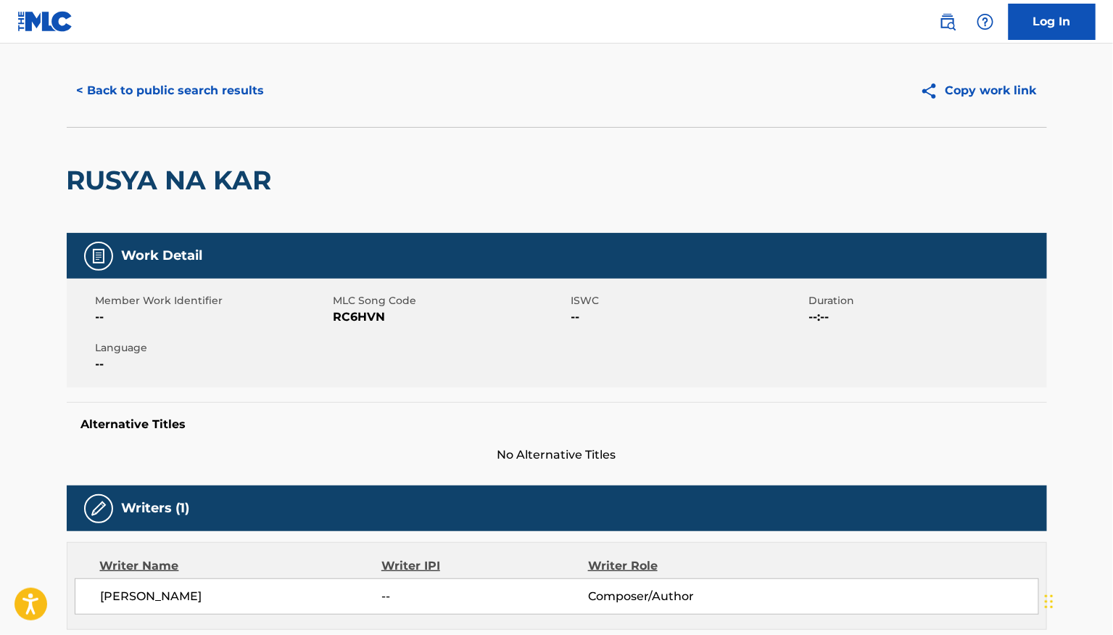
click at [164, 87] on button "< Back to public search results" at bounding box center [171, 91] width 208 height 36
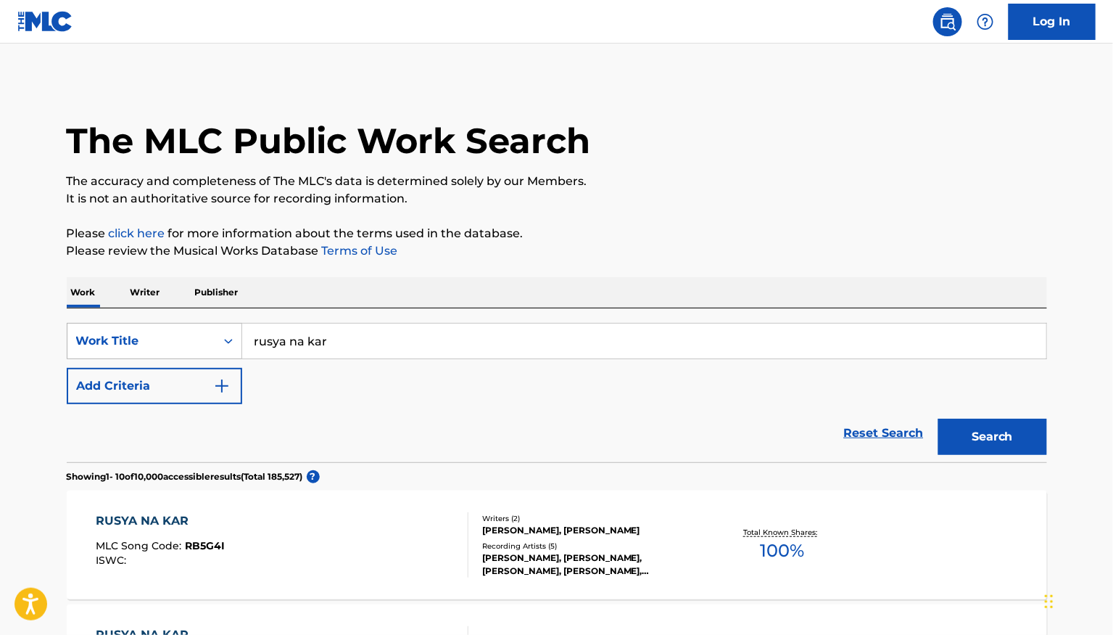
drag, startPoint x: 335, startPoint y: 341, endPoint x: 170, endPoint y: 341, distance: 165.4
click at [193, 341] on div "SearchWithCriteria5d8eb57e-8c94-40ef-8db3-1609651e6977 Work Title rusya na kar" at bounding box center [557, 341] width 980 height 36
click at [938, 418] on button "Search" at bounding box center [992, 436] width 109 height 36
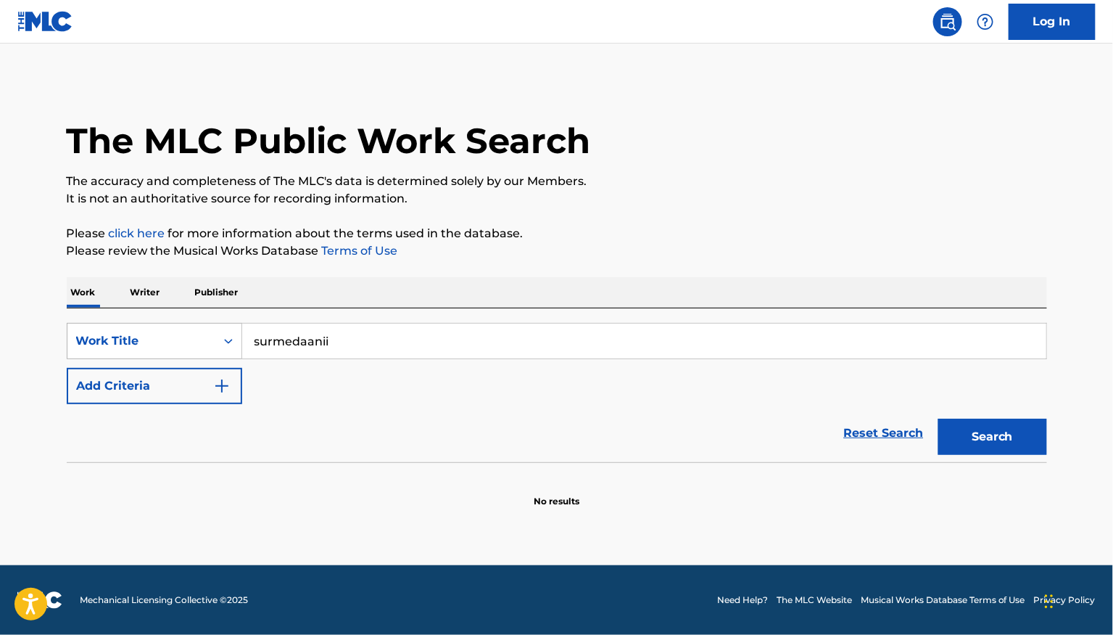
drag, startPoint x: 348, startPoint y: 337, endPoint x: 205, endPoint y: 337, distance: 142.9
click at [215, 337] on div "SearchWithCriteria5d8eb57e-8c94-40ef-8db3-1609651e6977 Work Title surmedaanii" at bounding box center [557, 341] width 980 height 36
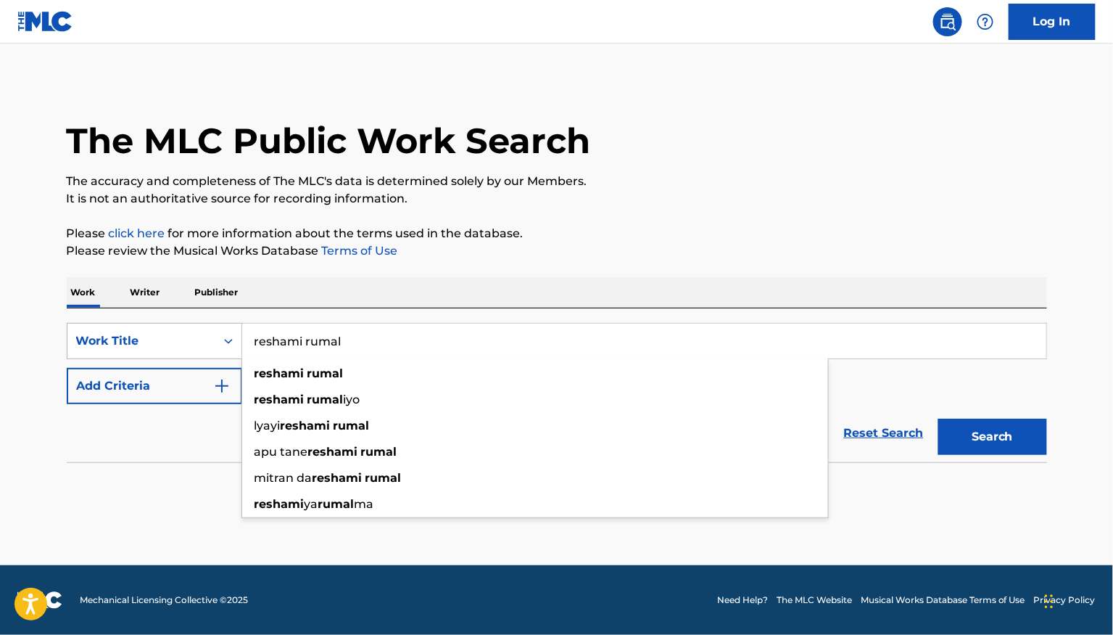
type input "reshami rumal"
click at [938, 418] on button "Search" at bounding box center [992, 436] width 109 height 36
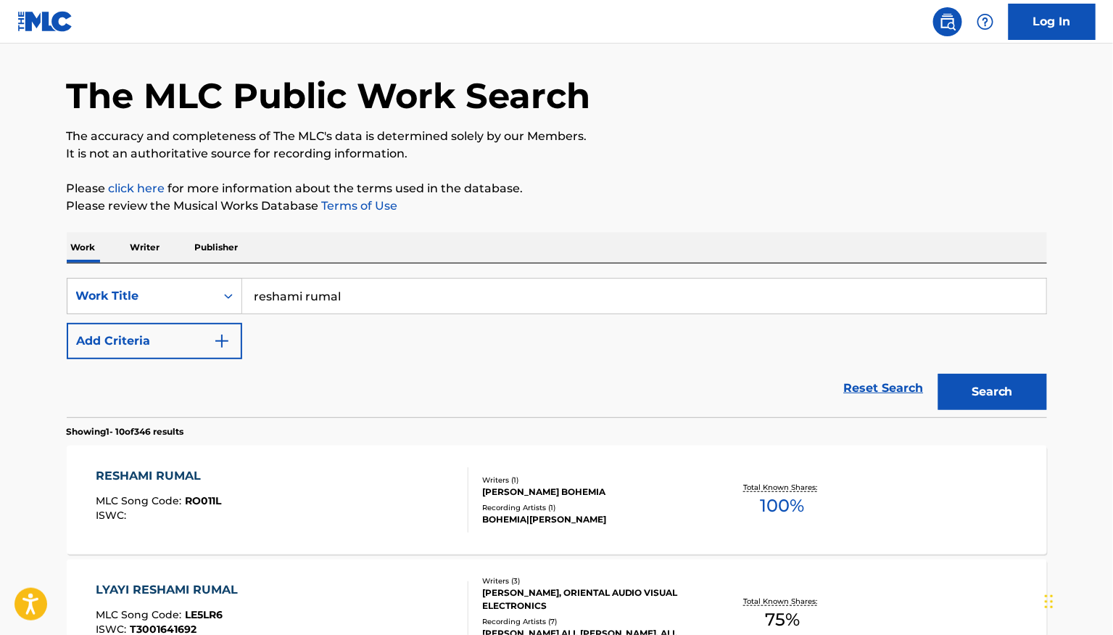
scroll to position [65, 0]
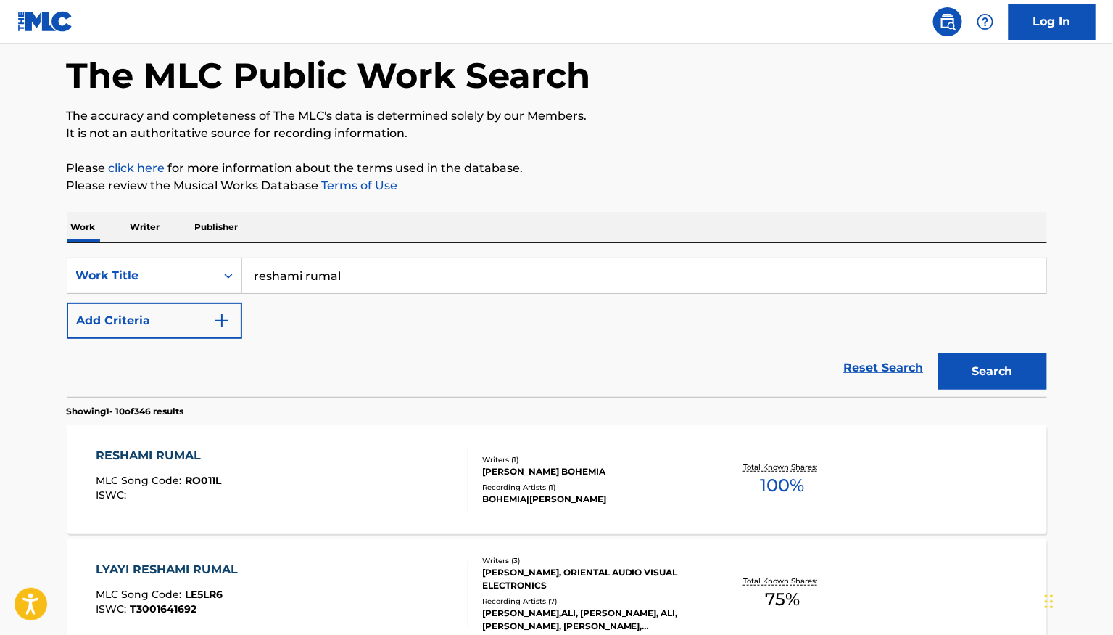
click at [388, 476] on div "RESHAMI RUMAL MLC Song Code : RO011L ISWC :" at bounding box center [282, 479] width 373 height 65
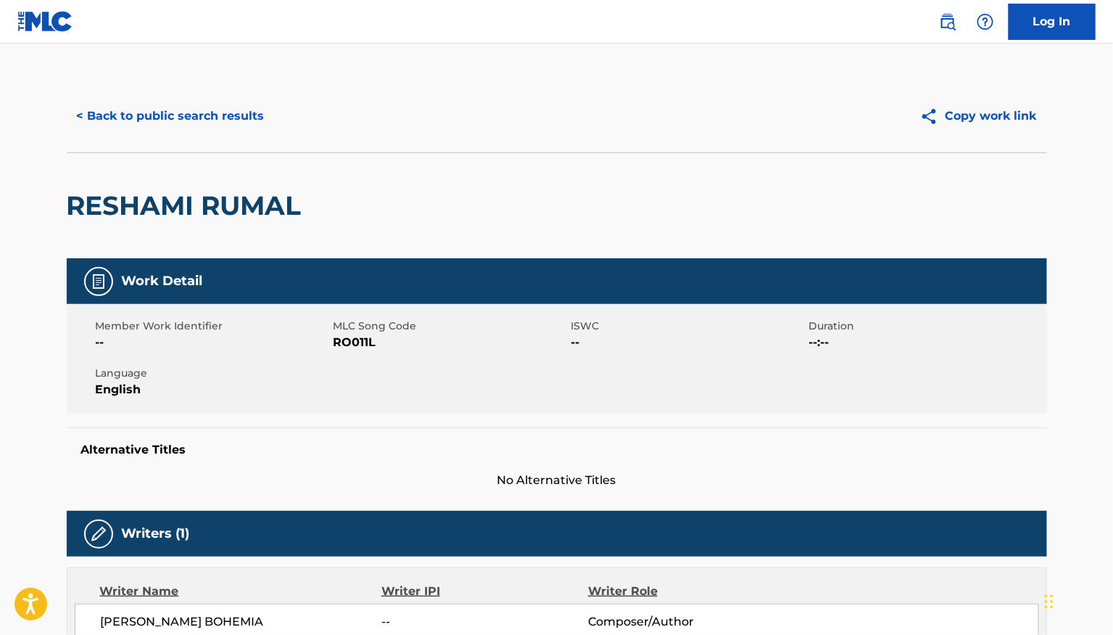
click at [113, 116] on button "< Back to public search results" at bounding box center [171, 116] width 208 height 36
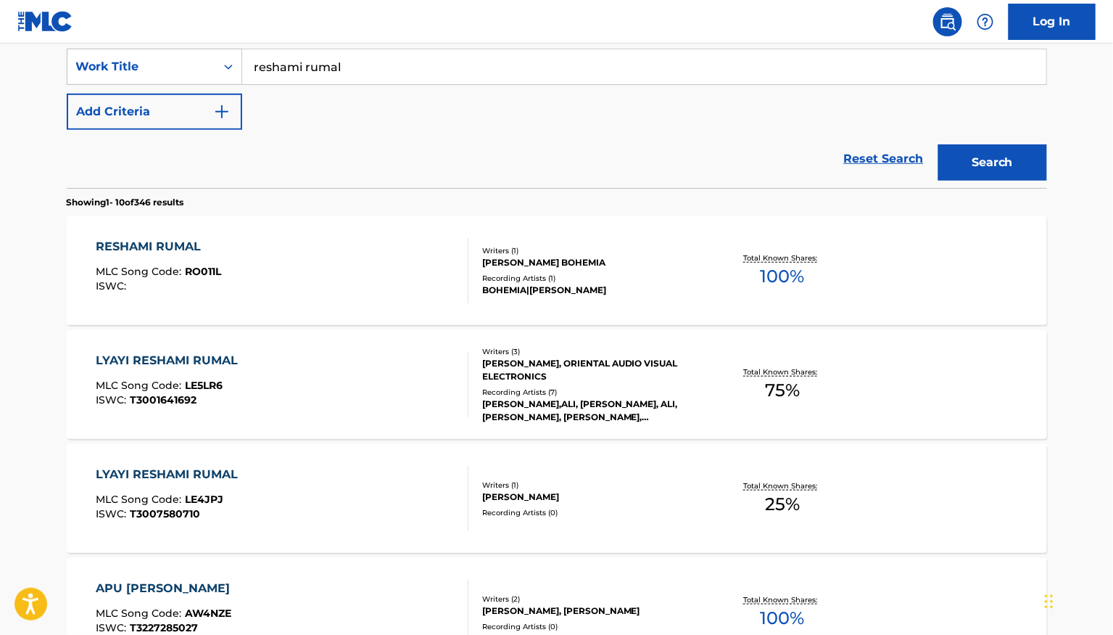
scroll to position [273, 0]
drag, startPoint x: 368, startPoint y: 73, endPoint x: 171, endPoint y: 73, distance: 197.3
click at [202, 73] on div "SearchWithCriteria5d8eb57e-8c94-40ef-8db3-1609651e6977 Work Title reshami rumal" at bounding box center [557, 67] width 980 height 36
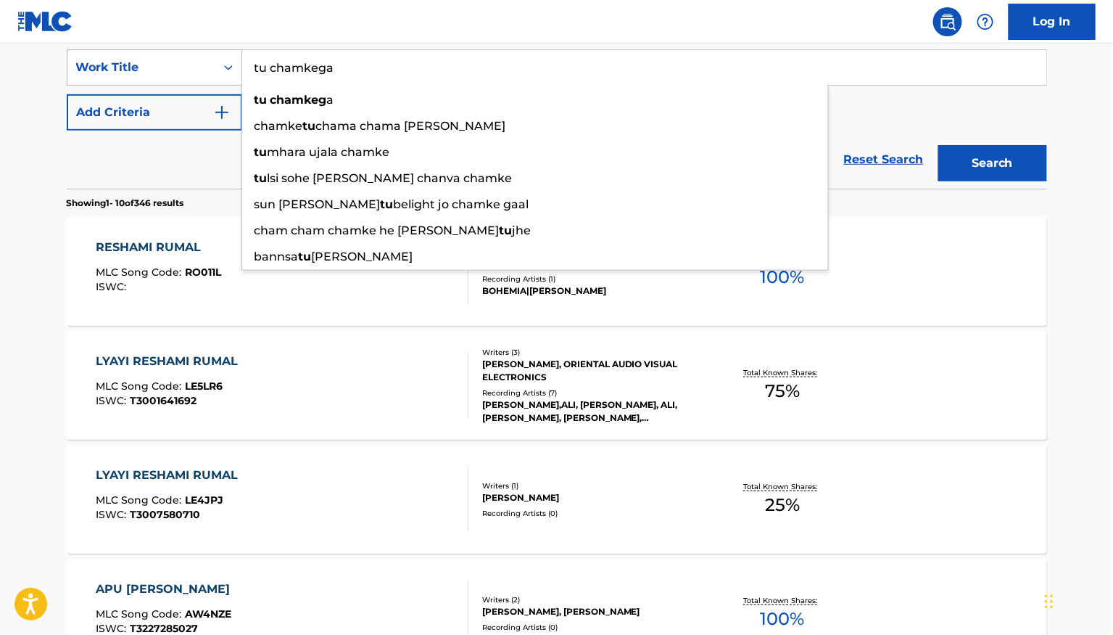
type input "tu chamkega"
click at [938, 145] on button "Search" at bounding box center [992, 163] width 109 height 36
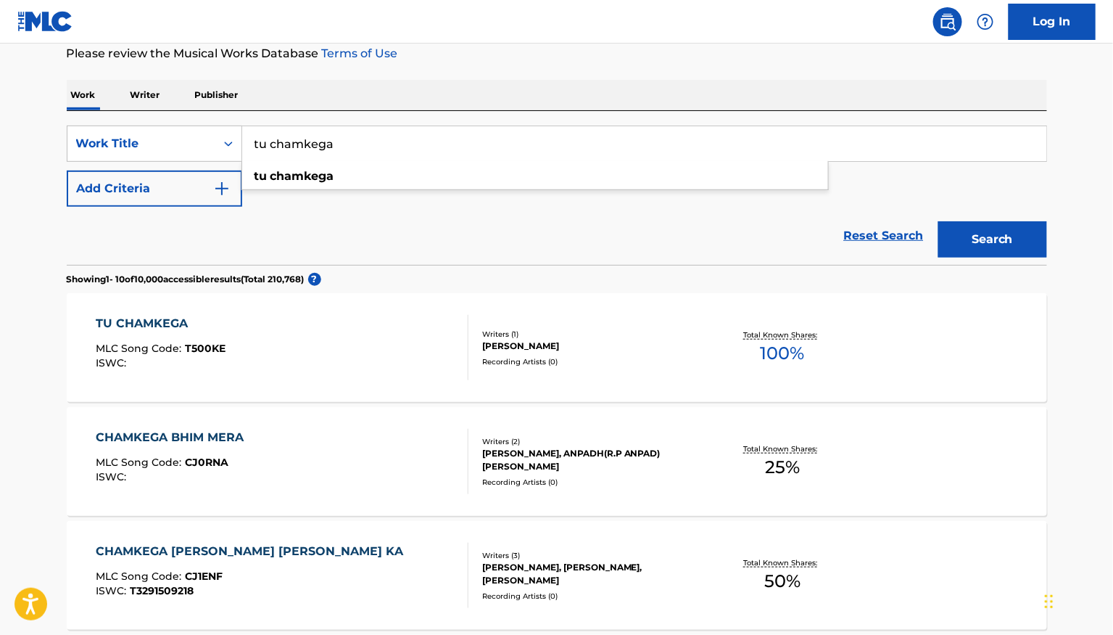
scroll to position [200, 0]
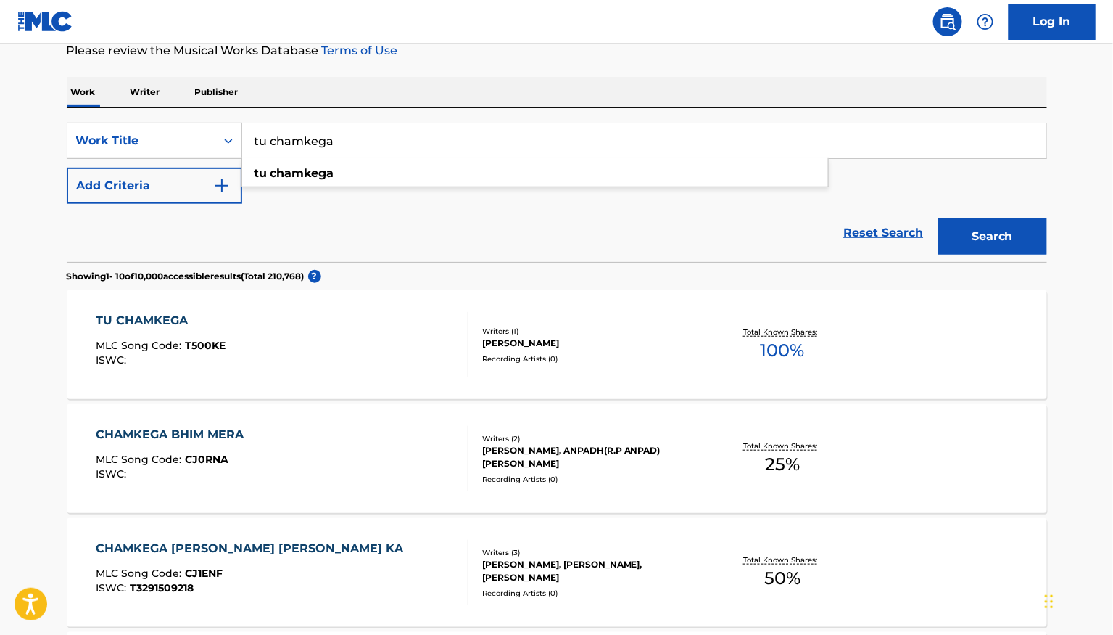
click at [385, 363] on div "TU CHAMKEGA MLC Song Code : T500KE ISWC :" at bounding box center [282, 344] width 373 height 65
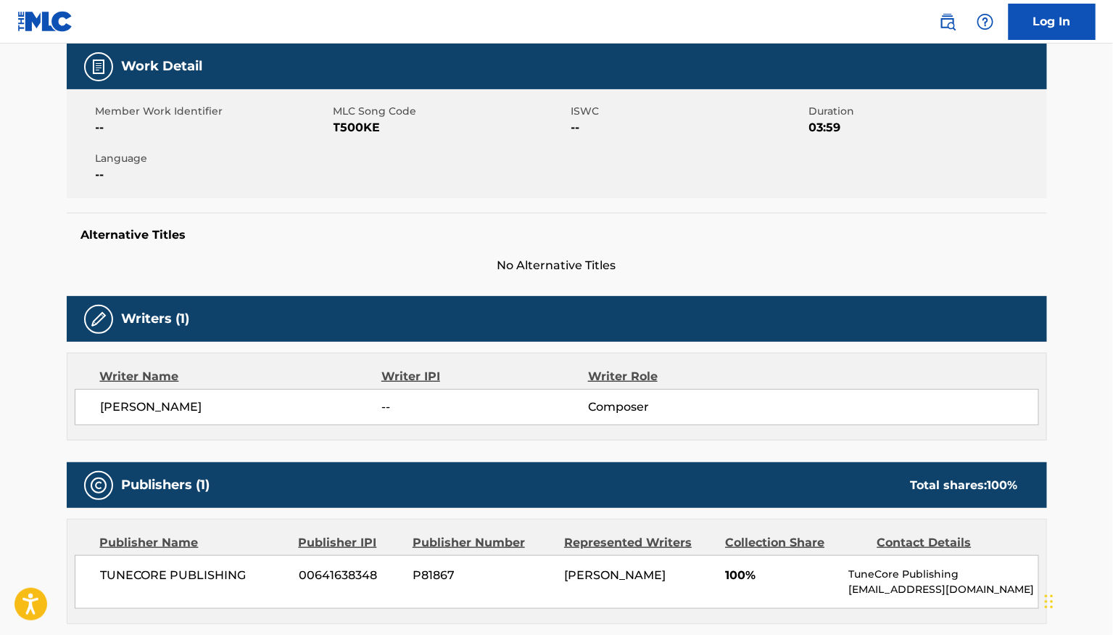
scroll to position [200, 0]
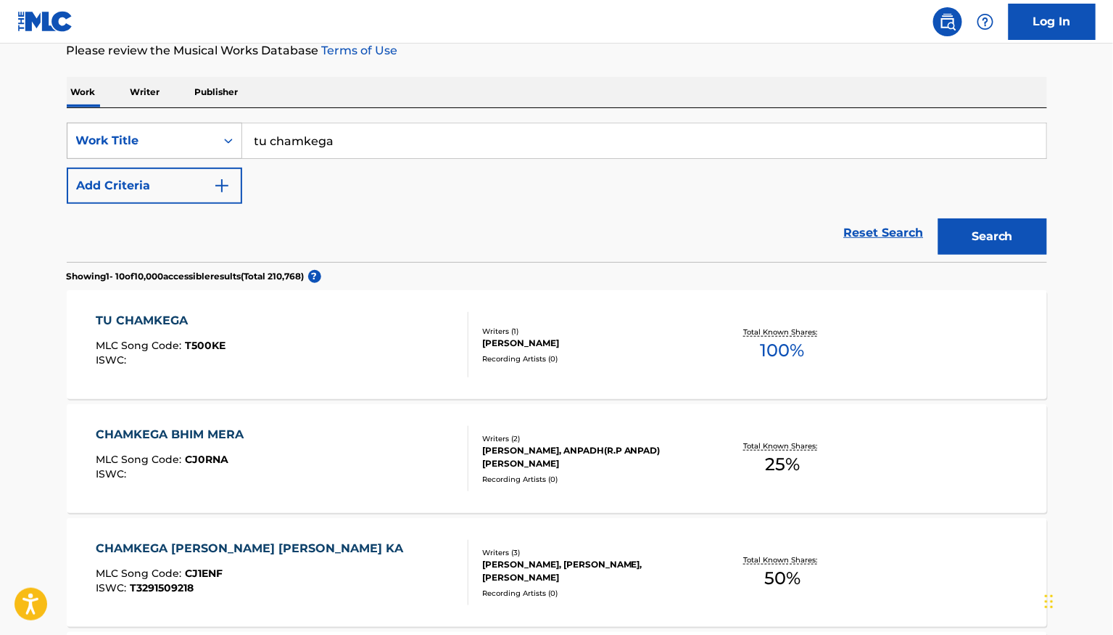
drag, startPoint x: 369, startPoint y: 137, endPoint x: 172, endPoint y: 154, distance: 198.0
click at [173, 154] on div "SearchWithCriteria5d8eb57e-8c94-40ef-8db3-1609651e6977 Work Title tu chamkega" at bounding box center [557, 141] width 980 height 36
drag, startPoint x: 347, startPoint y: 146, endPoint x: 138, endPoint y: 146, distance: 208.9
click at [143, 146] on div "SearchWithCriteria5d8eb57e-8c94-40ef-8db3-1609651e6977 Work Title tu chamkega t…" at bounding box center [557, 141] width 980 height 36
drag, startPoint x: 353, startPoint y: 136, endPoint x: 188, endPoint y: 135, distance: 165.4
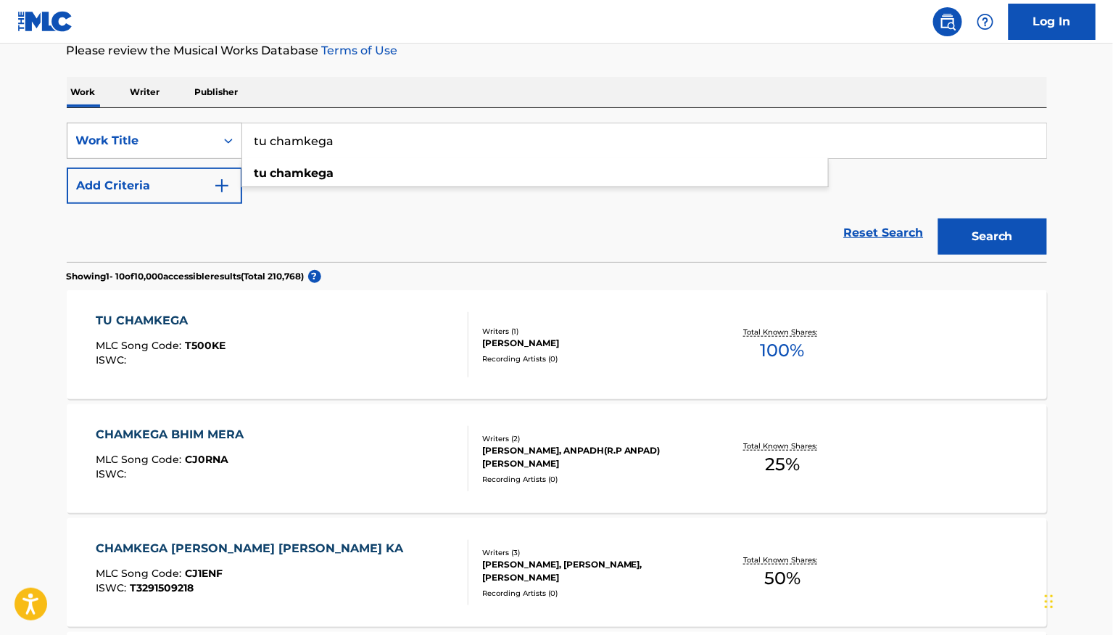
click at [188, 135] on div "SearchWithCriteria5d8eb57e-8c94-40ef-8db3-1609651e6977 Work Title tu chamkega t…" at bounding box center [557, 141] width 980 height 36
click at [938, 218] on button "Search" at bounding box center [992, 236] width 109 height 36
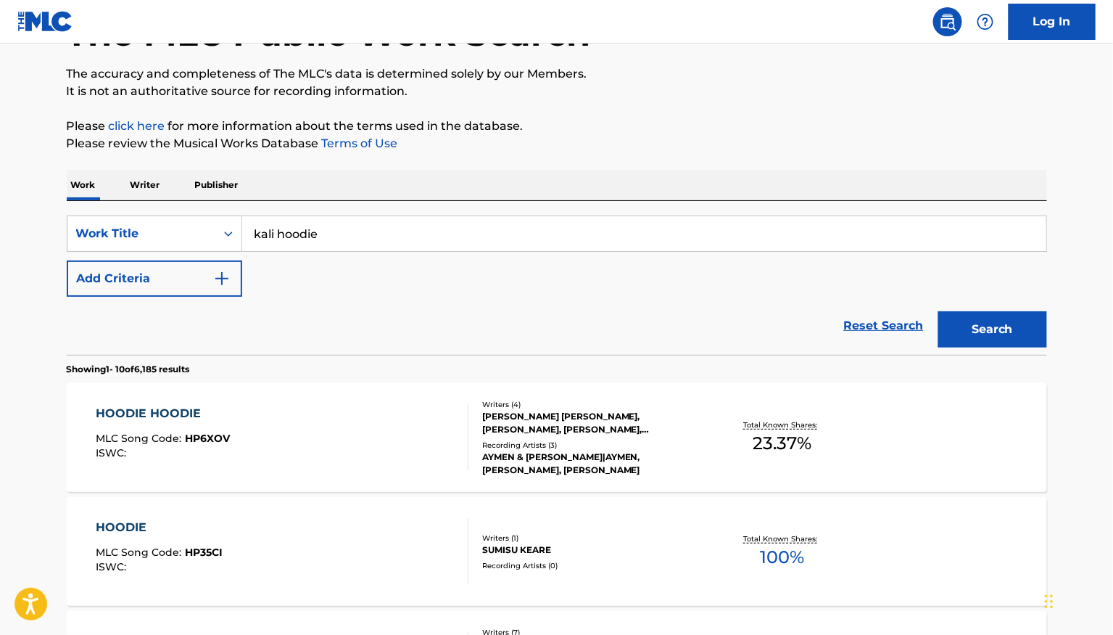
scroll to position [131, 0]
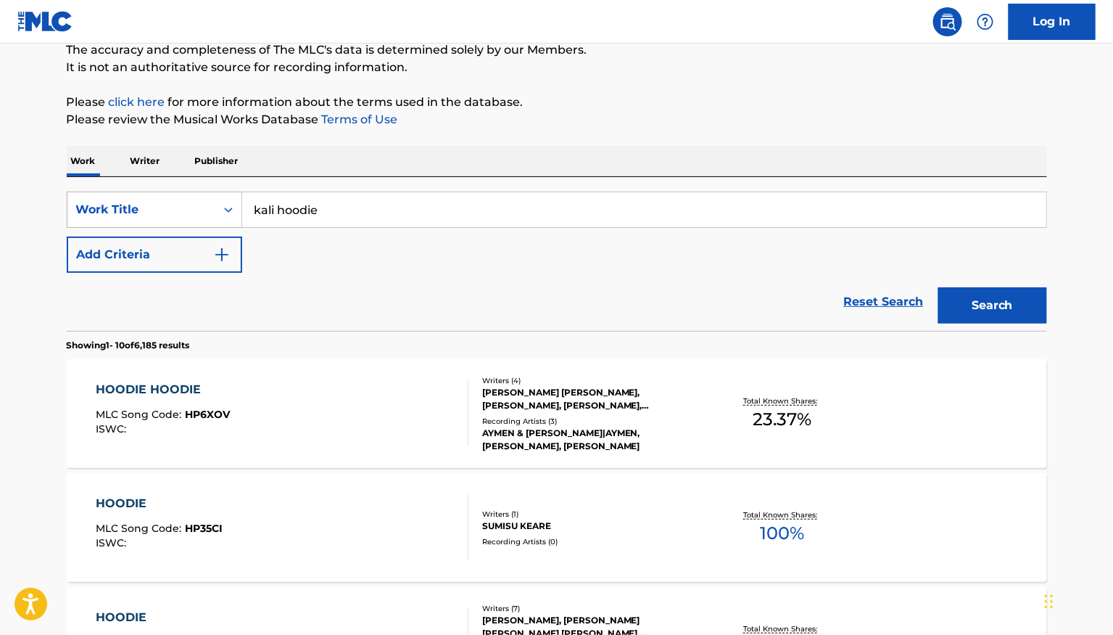
drag, startPoint x: 359, startPoint y: 214, endPoint x: 180, endPoint y: 202, distance: 179.6
click at [199, 202] on div "SearchWithCriteria5d8eb57e-8c94-40ef-8db3-1609651e6977 Work Title kali hoodie" at bounding box center [557, 209] width 980 height 36
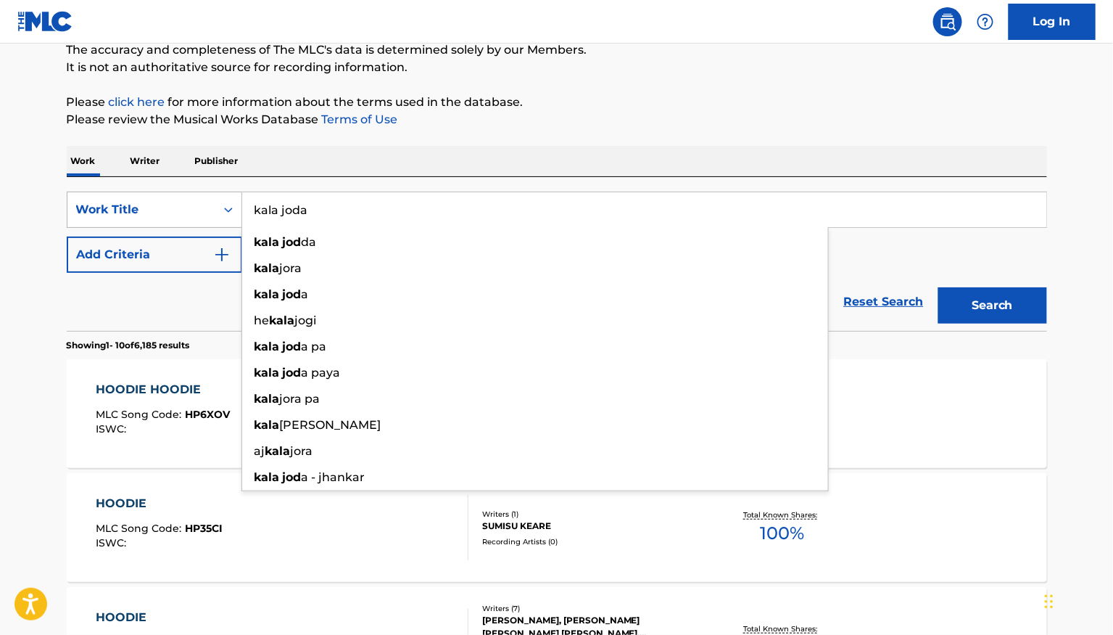
type input "kala joda"
click at [938, 287] on button "Search" at bounding box center [992, 305] width 109 height 36
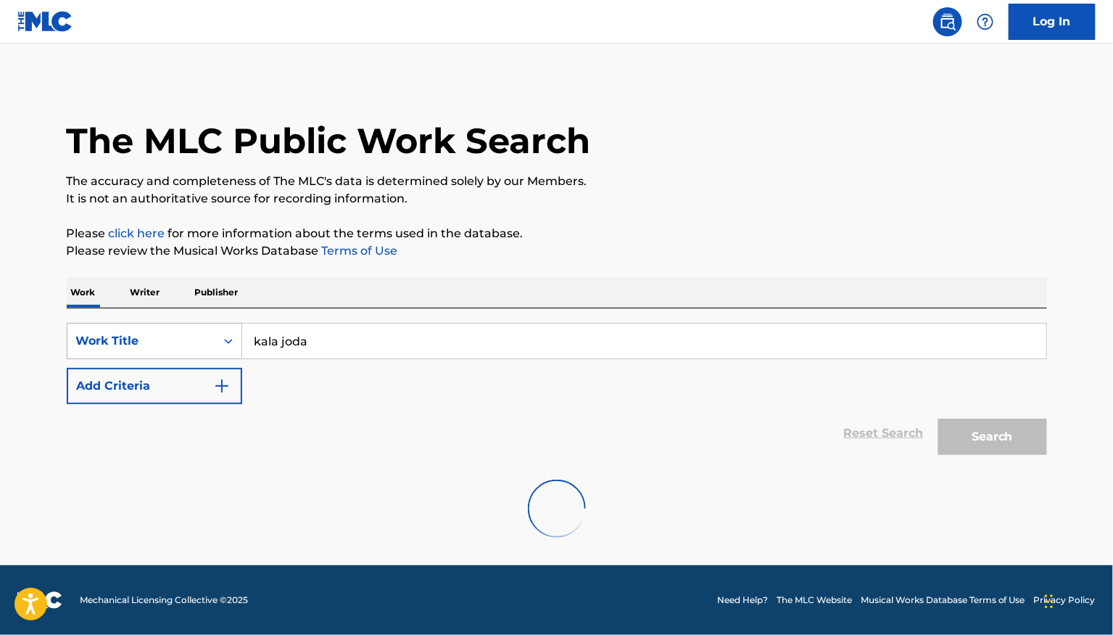
scroll to position [0, 0]
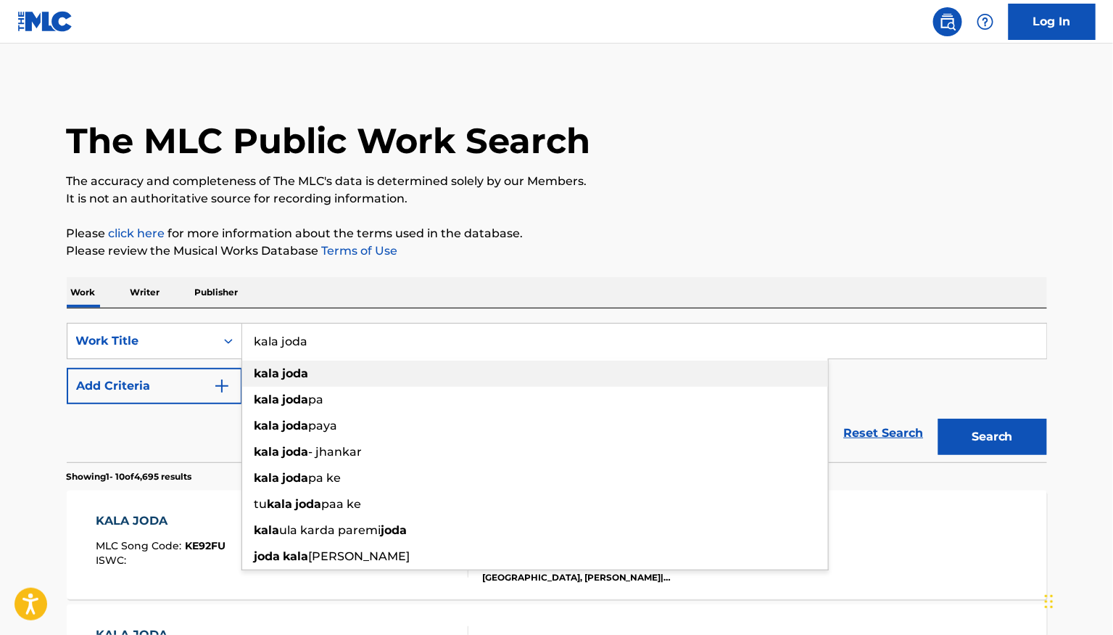
click at [302, 381] on div "kala joda" at bounding box center [535, 373] width 586 height 26
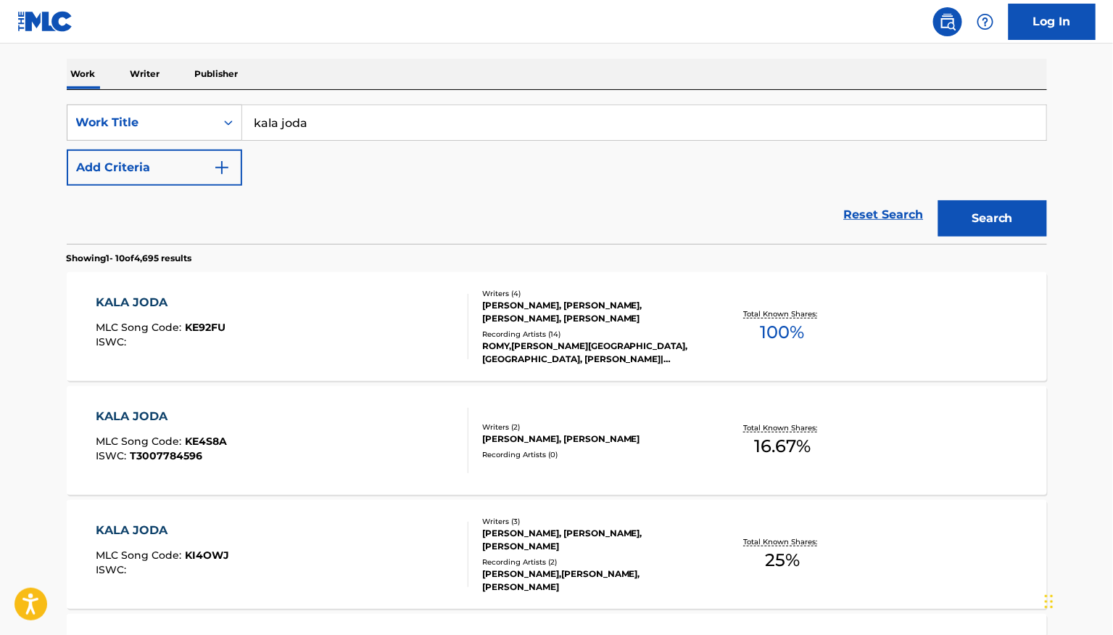
scroll to position [221, 0]
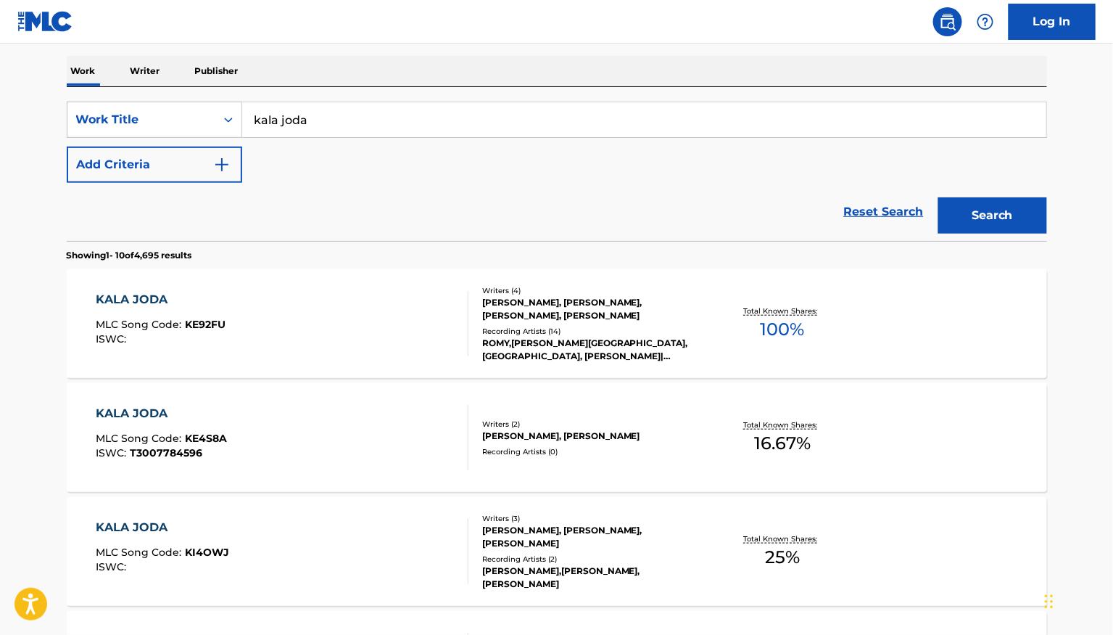
click at [416, 360] on div "KALA JODA MLC Song Code : KE92FU ISWC : Writers ( 4 ) [PERSON_NAME], [PERSON_NA…" at bounding box center [557, 323] width 980 height 109
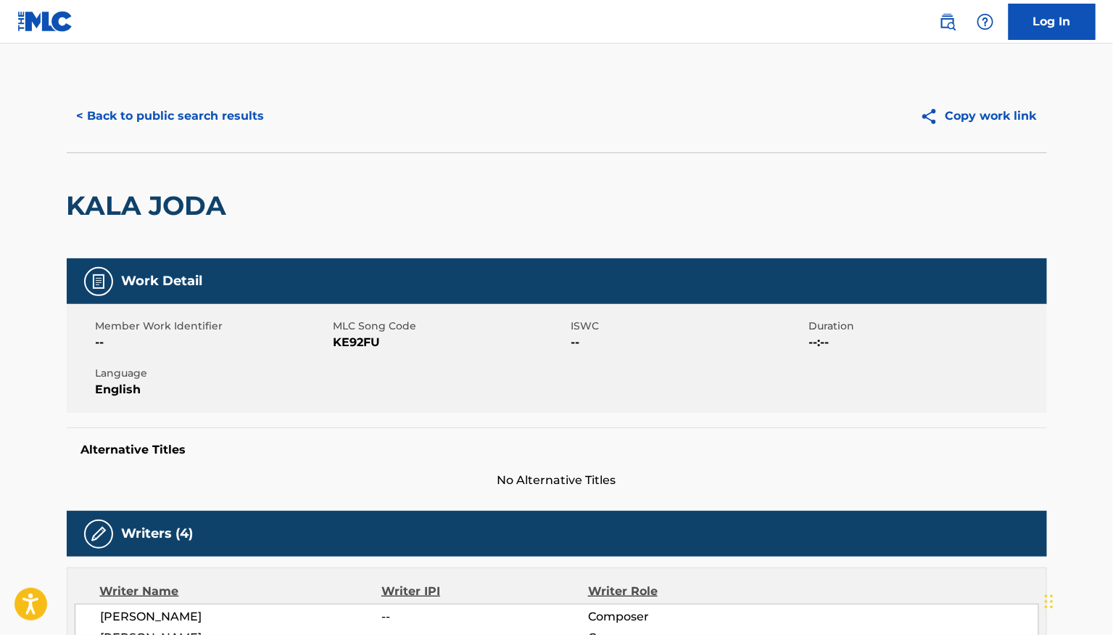
click at [131, 120] on button "< Back to public search results" at bounding box center [171, 116] width 208 height 36
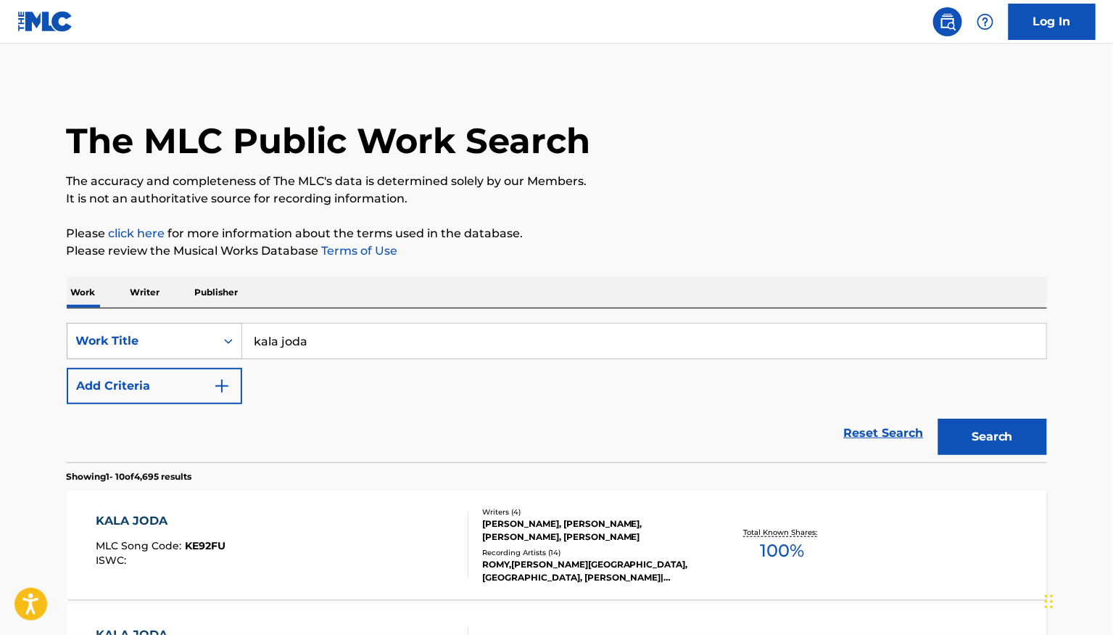
drag, startPoint x: 314, startPoint y: 337, endPoint x: 199, endPoint y: 337, distance: 114.6
click at [209, 337] on div "SearchWithCriteria5d8eb57e-8c94-40ef-8db3-1609651e6977 Work Title kala joda" at bounding box center [557, 341] width 980 height 36
click at [294, 380] on strong "kehndi" at bounding box center [307, 373] width 42 height 14
type input "tu te kehndi c"
click at [966, 433] on button "Search" at bounding box center [992, 436] width 109 height 36
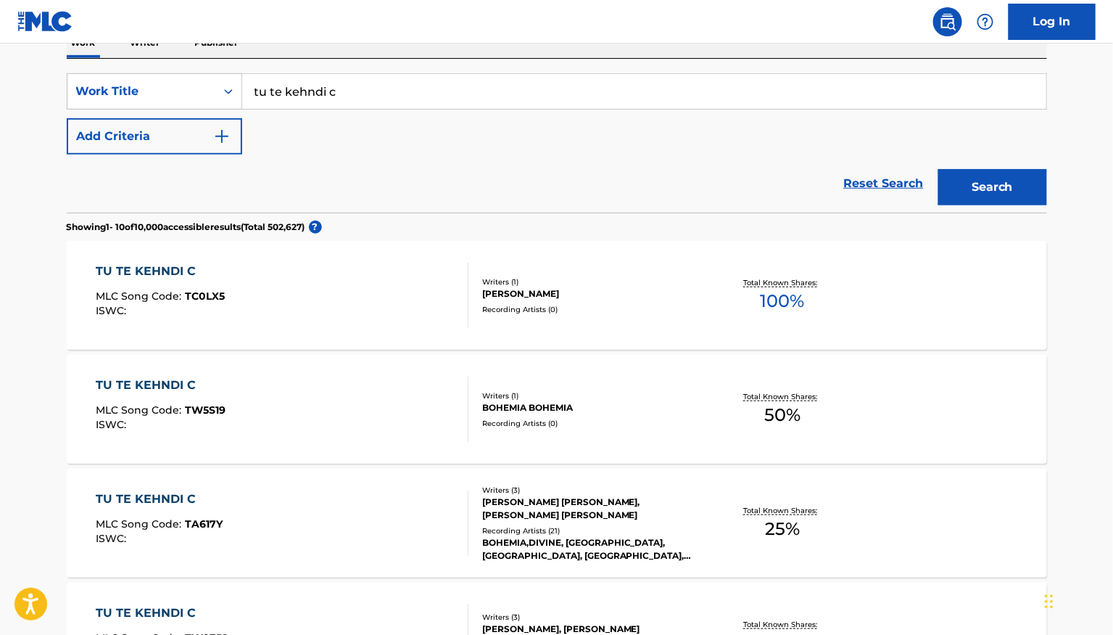
scroll to position [293, 0]
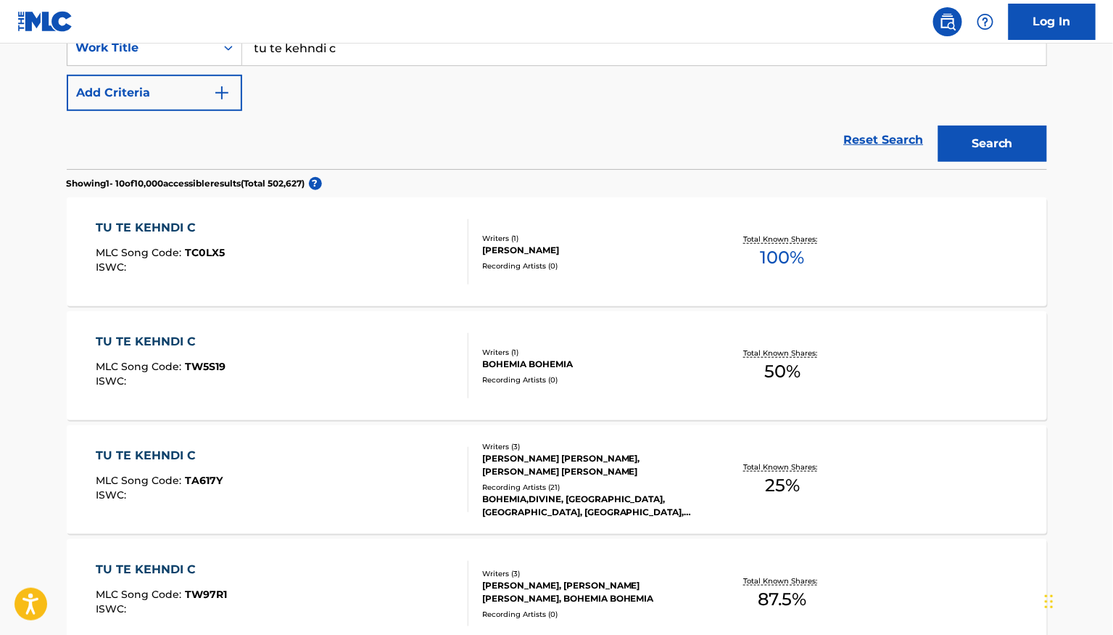
click at [397, 364] on div "TU TE KEHNDI C MLC Song Code : TW5S19 ISWC :" at bounding box center [282, 365] width 373 height 65
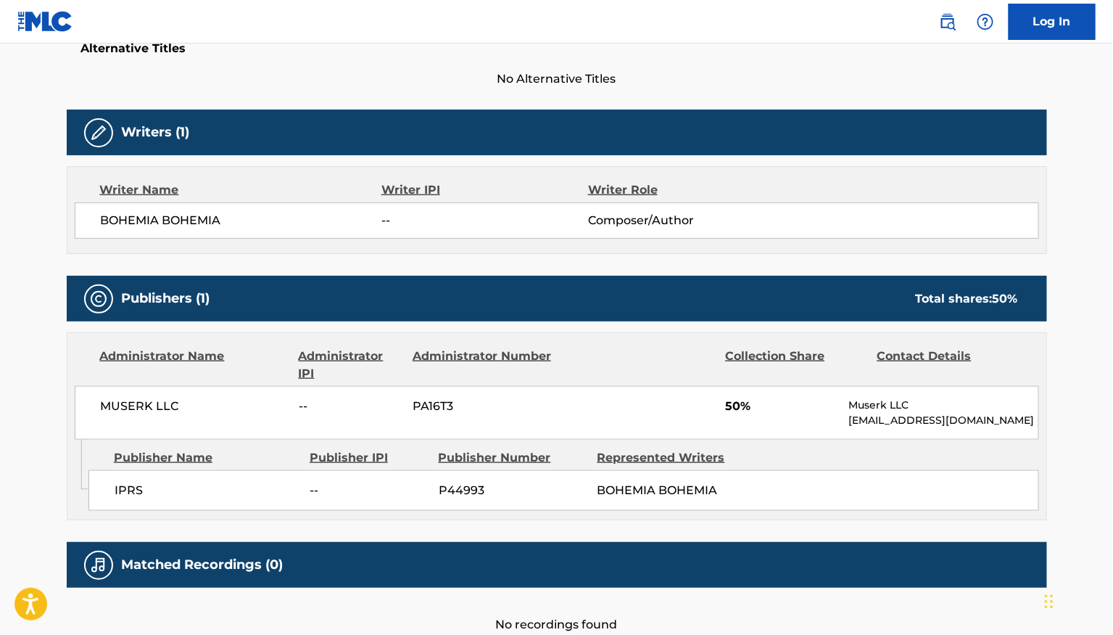
scroll to position [403, 0]
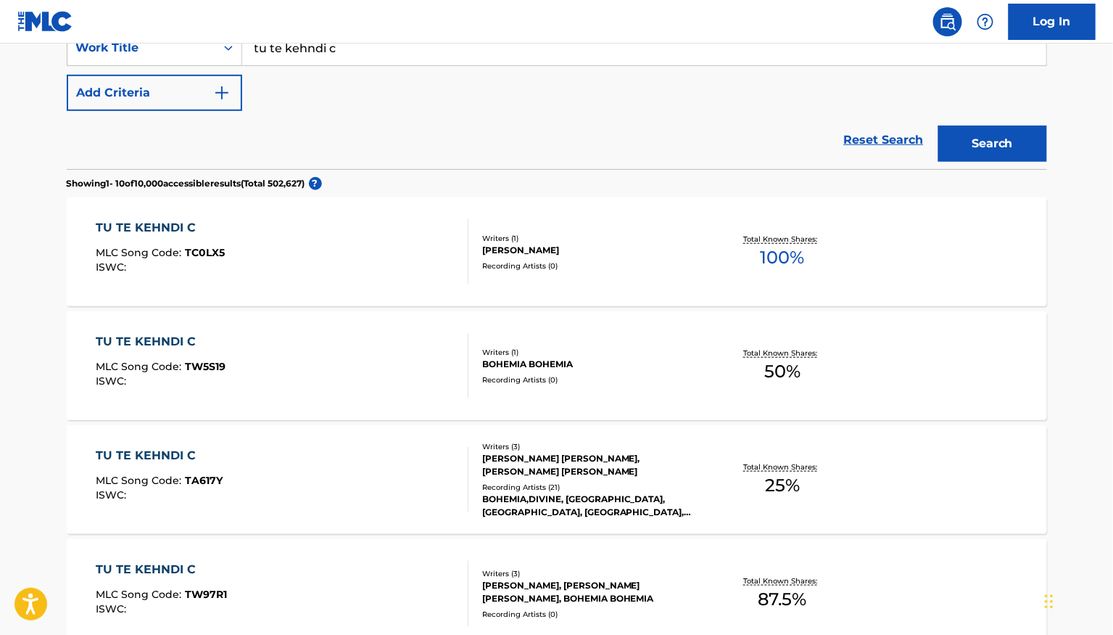
scroll to position [303, 0]
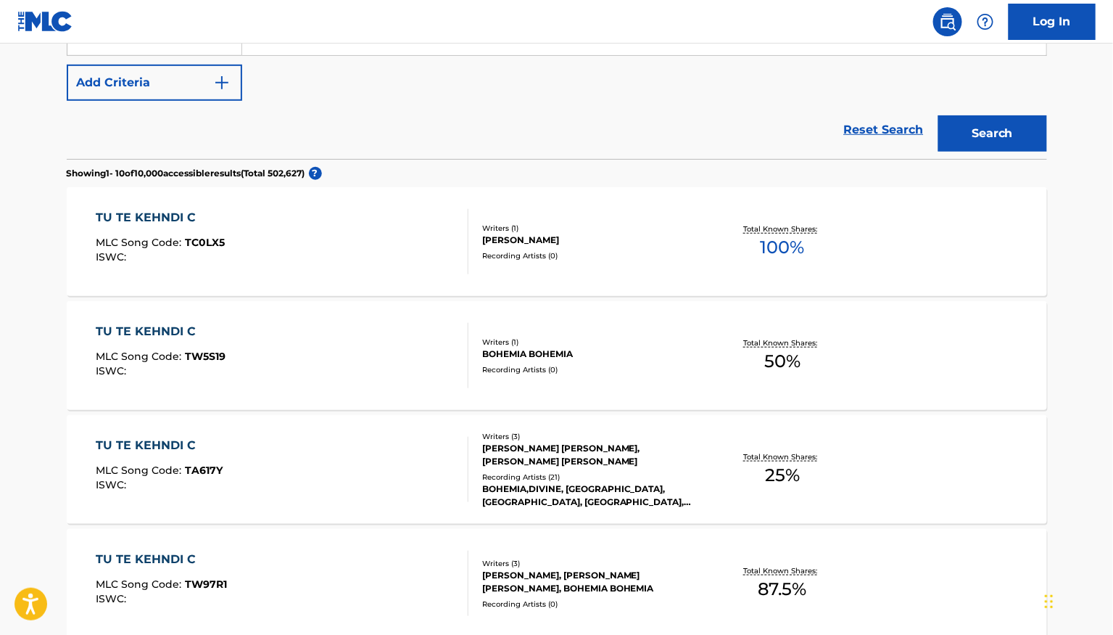
click at [365, 445] on div "TU TE KEHNDI C MLC Song Code : TA617Y ISWC :" at bounding box center [282, 469] width 373 height 65
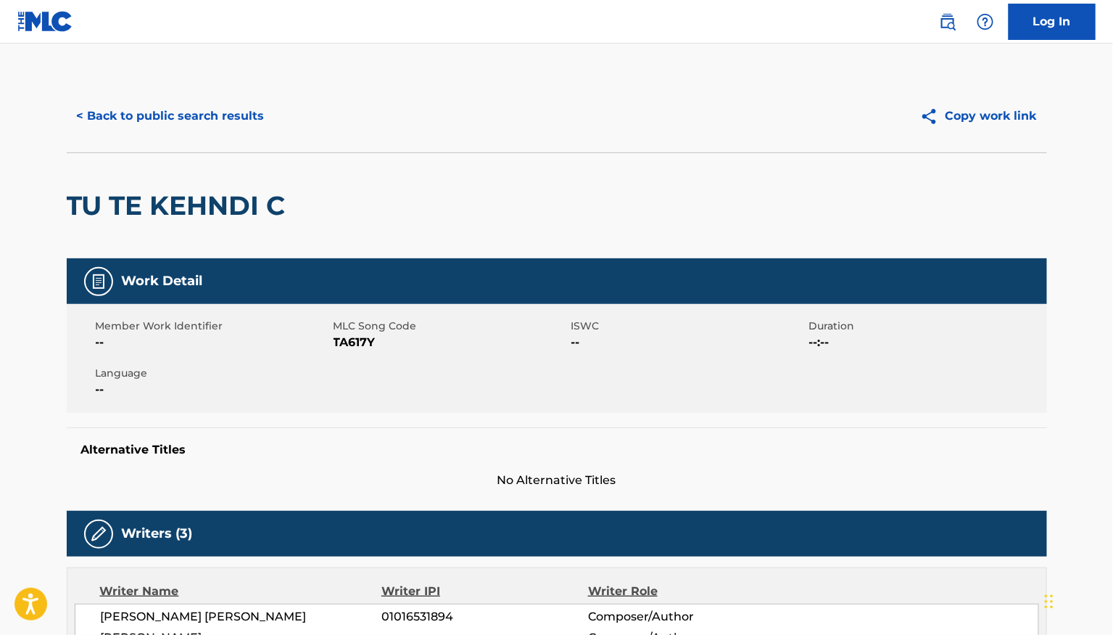
click at [115, 116] on button "< Back to public search results" at bounding box center [171, 116] width 208 height 36
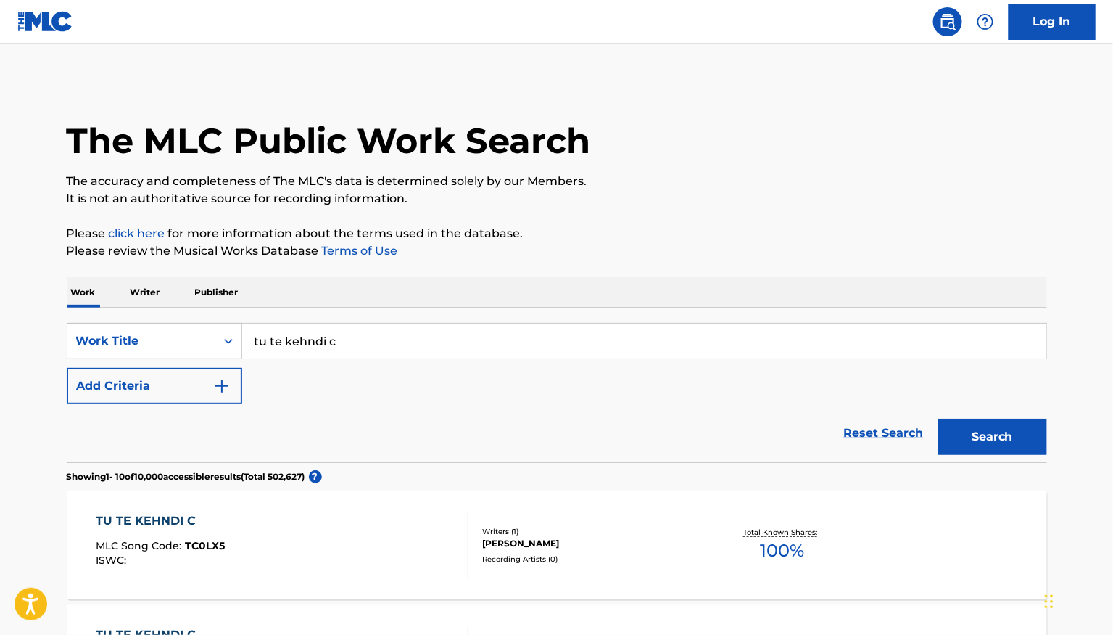
scroll to position [303, 0]
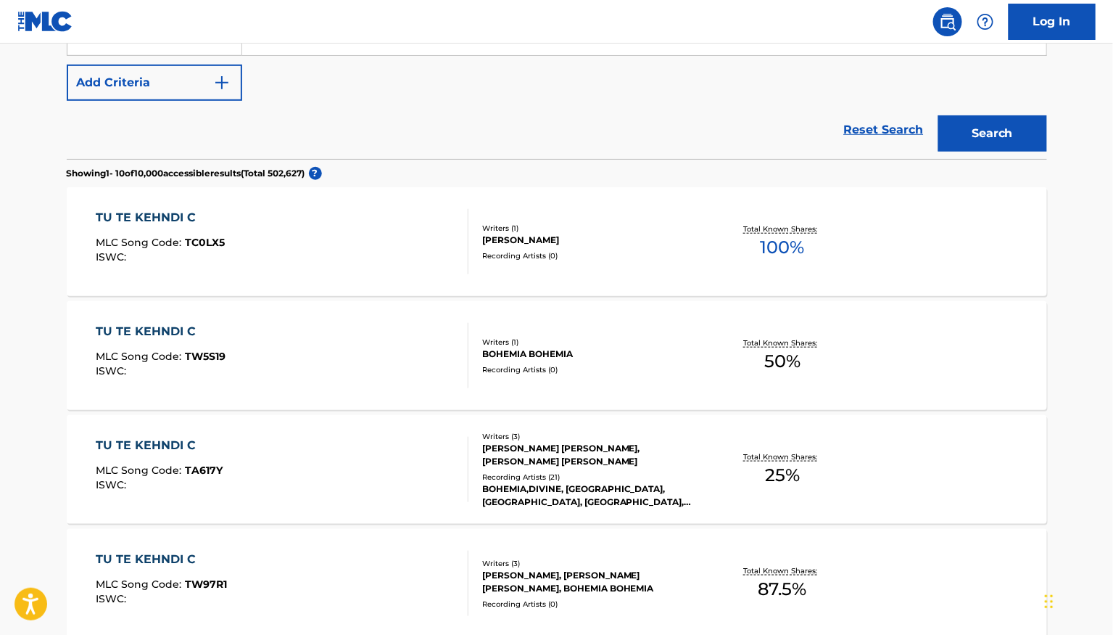
click at [342, 381] on div "TU TE KEHNDI C MLC Song Code : TW5S19 ISWC :" at bounding box center [282, 355] width 373 height 65
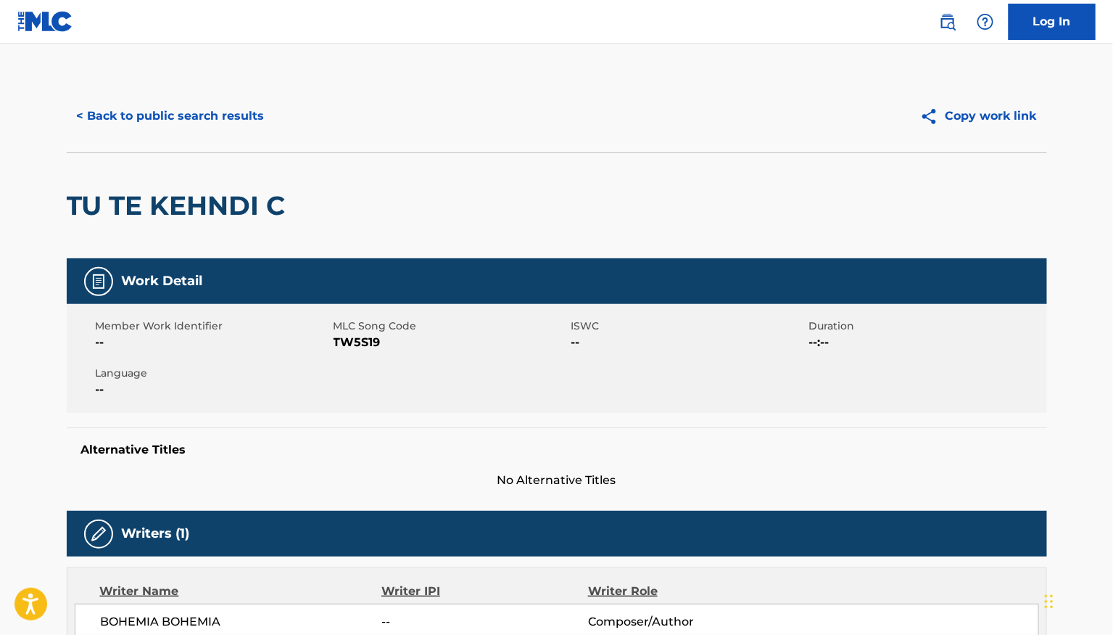
click at [151, 129] on button "< Back to public search results" at bounding box center [171, 116] width 208 height 36
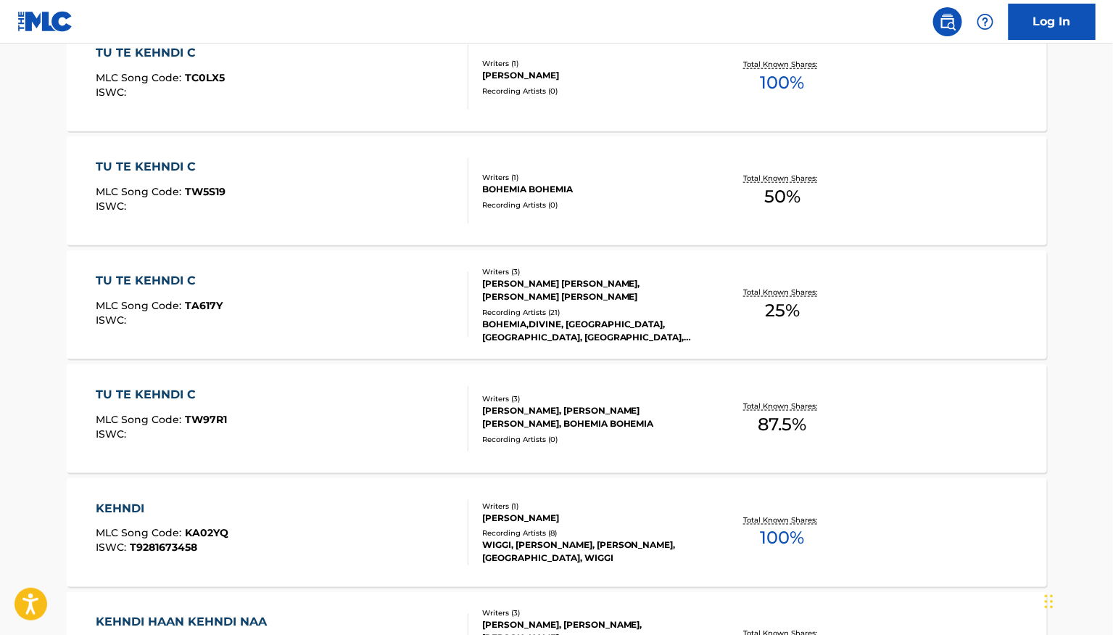
scroll to position [518, 0]
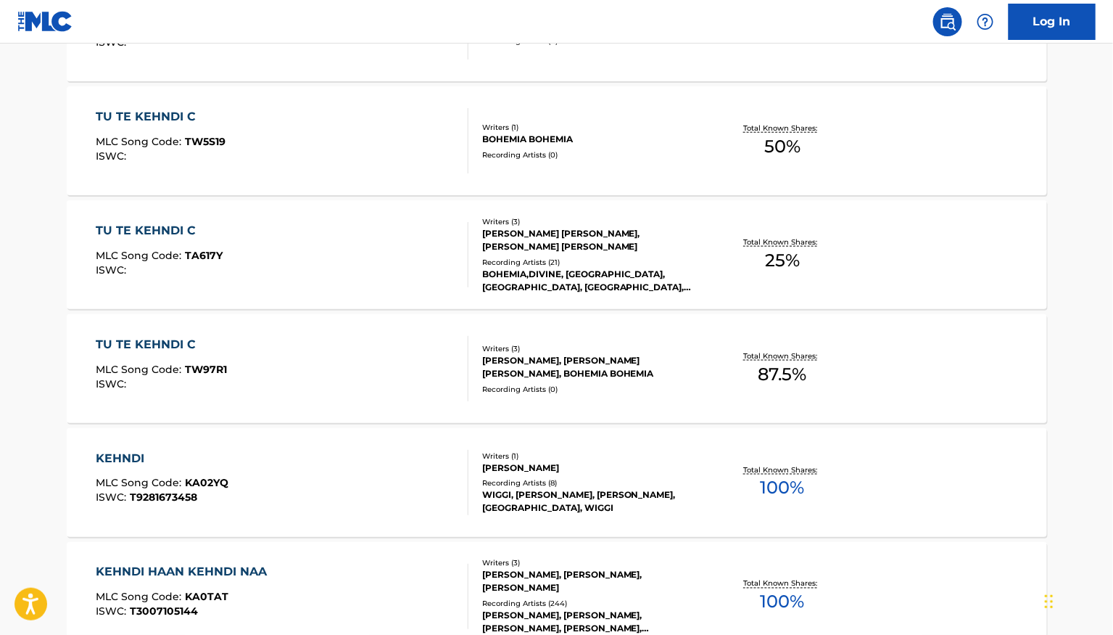
click at [366, 381] on div "TU TE KEHNDI C MLC Song Code : TW97R1 ISWC :" at bounding box center [282, 368] width 373 height 65
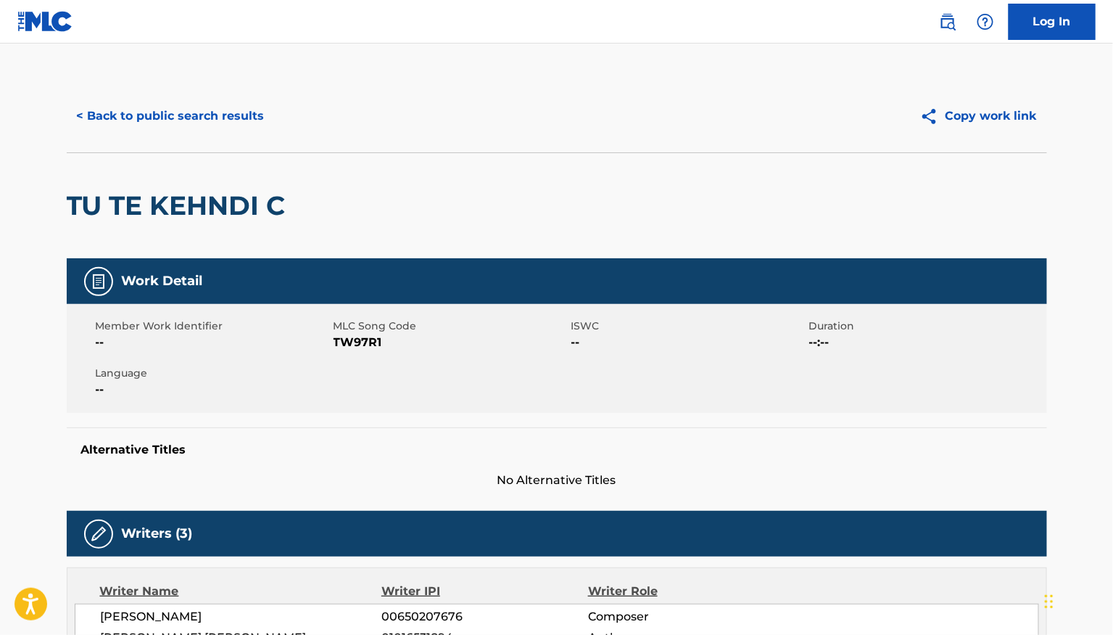
click at [157, 123] on button "< Back to public search results" at bounding box center [171, 116] width 208 height 36
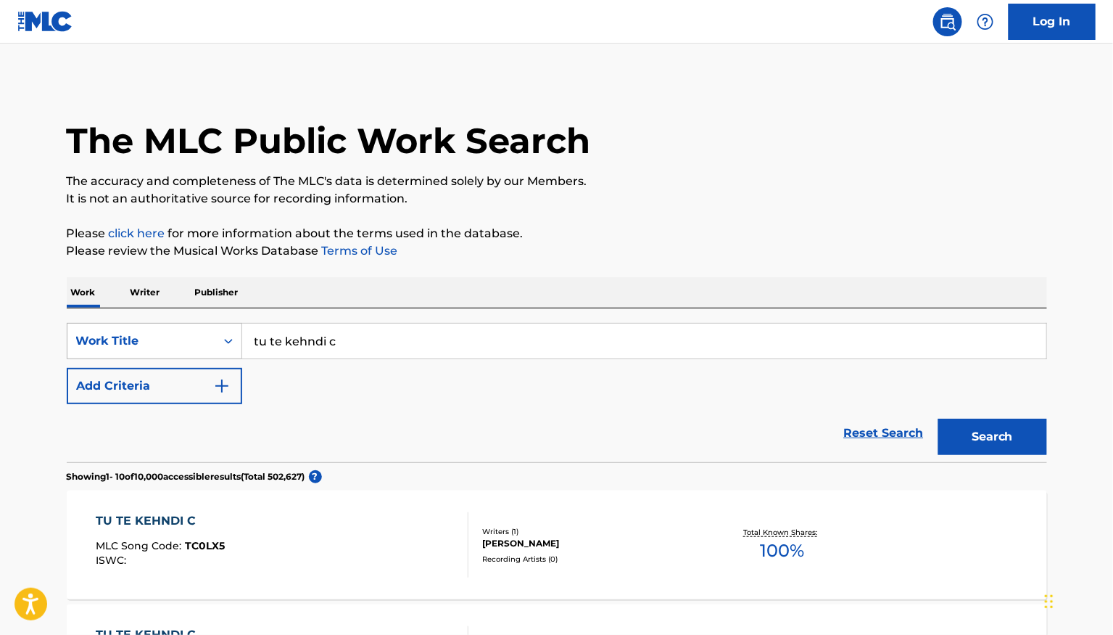
drag, startPoint x: 347, startPoint y: 336, endPoint x: 195, endPoint y: 336, distance: 151.6
click at [195, 336] on div "SearchWithCriteria5d8eb57e-8c94-40ef-8db3-1609651e6977 Work Title tu te kehndi c" at bounding box center [557, 341] width 980 height 36
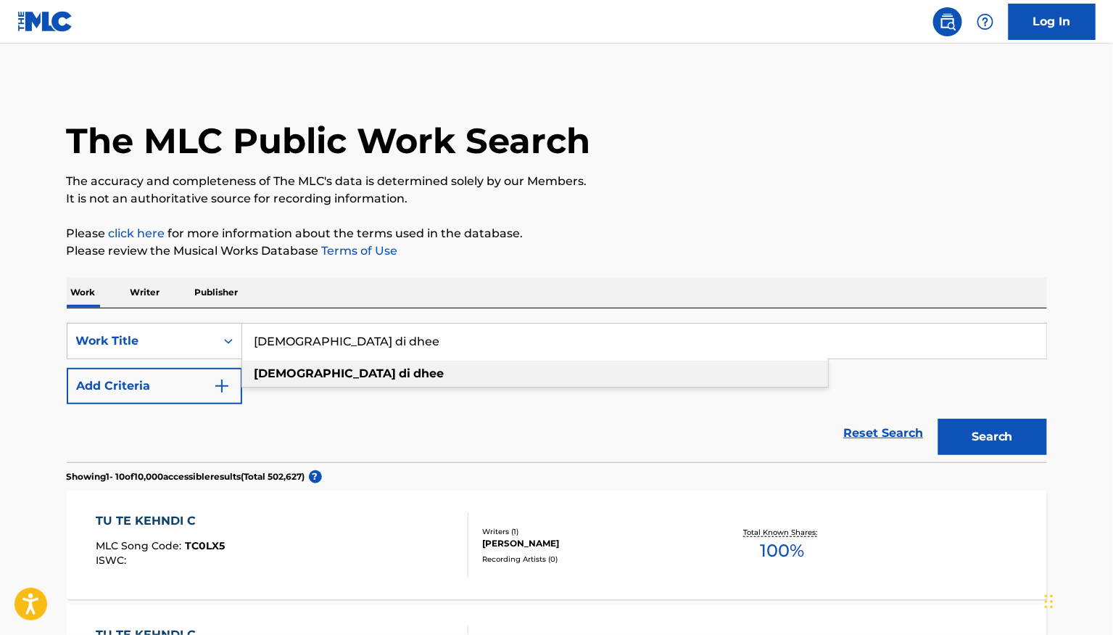
type input "[DEMOGRAPHIC_DATA] di dhee"
click at [400, 379] on strong "di" at bounding box center [406, 373] width 12 height 14
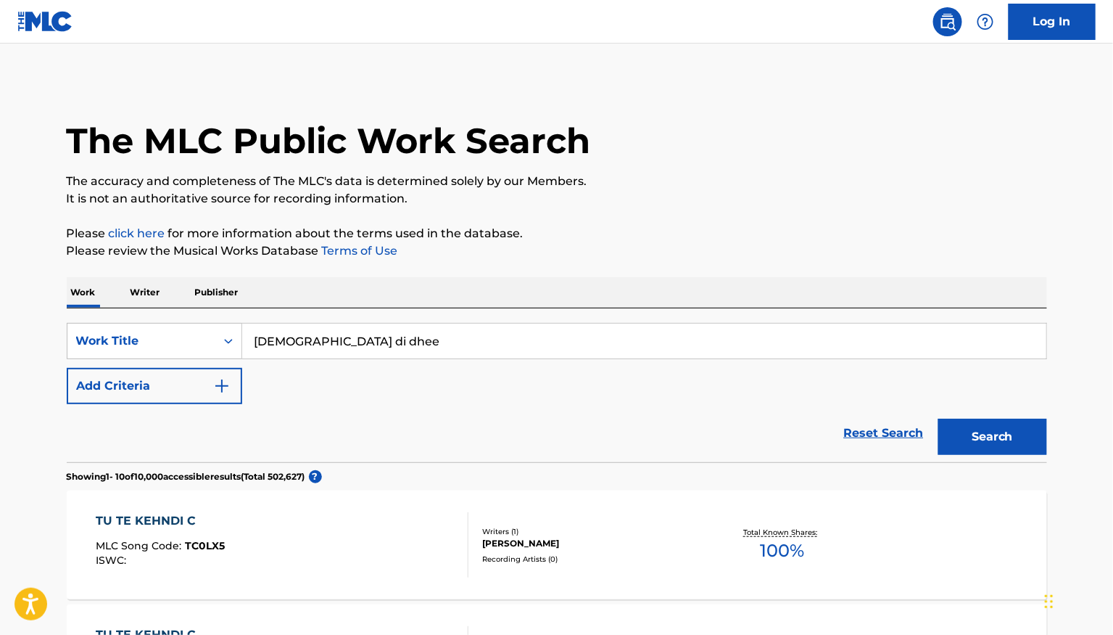
click at [946, 433] on button "Search" at bounding box center [992, 436] width 109 height 36
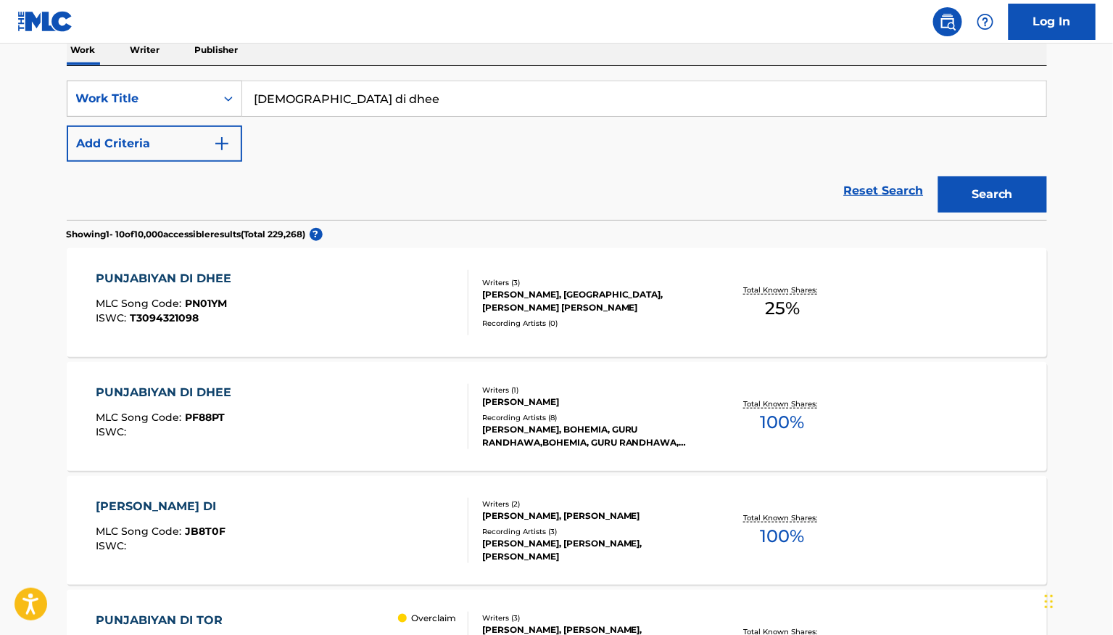
scroll to position [247, 0]
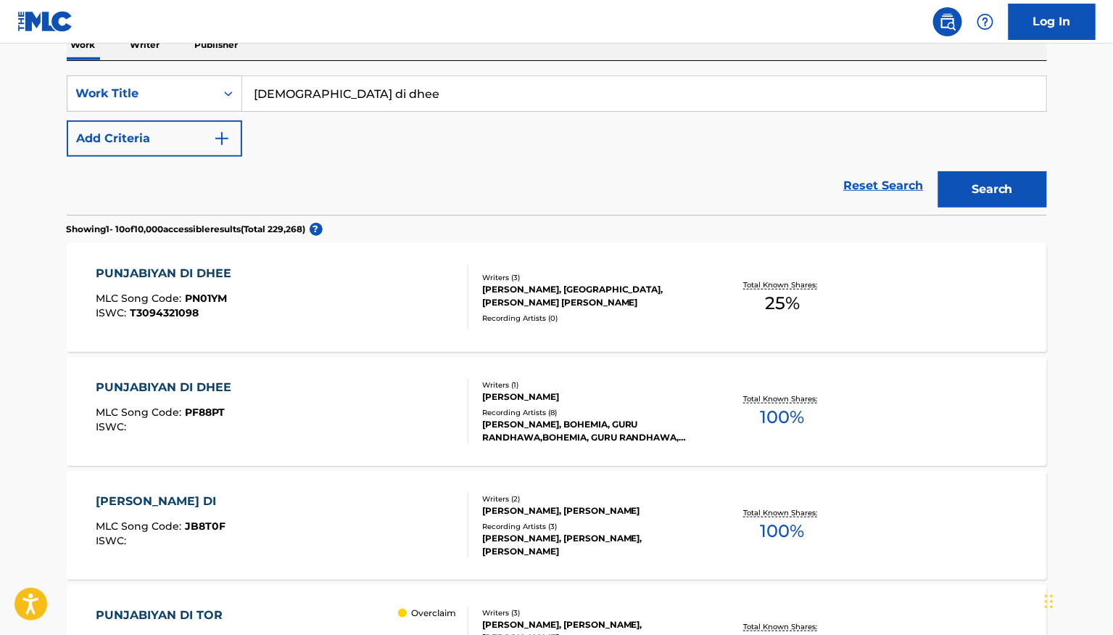
click at [384, 294] on div "PUNJABIYAN DI DHEE MLC Song Code : PN01YM ISWC : T3094321098" at bounding box center [282, 297] width 373 height 65
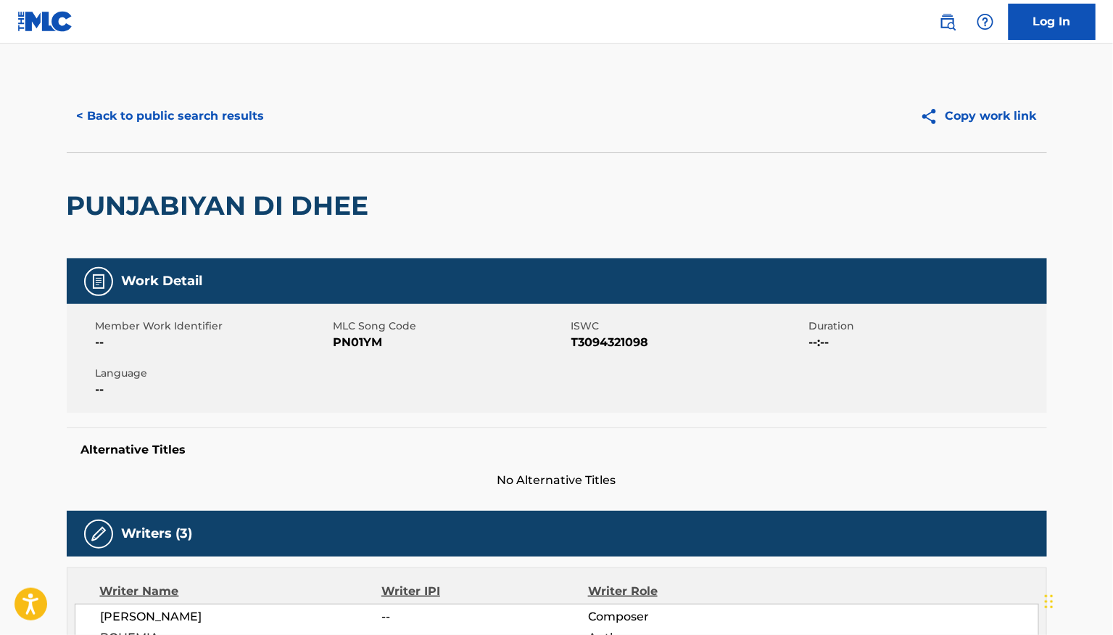
click at [145, 123] on button "< Back to public search results" at bounding box center [171, 116] width 208 height 36
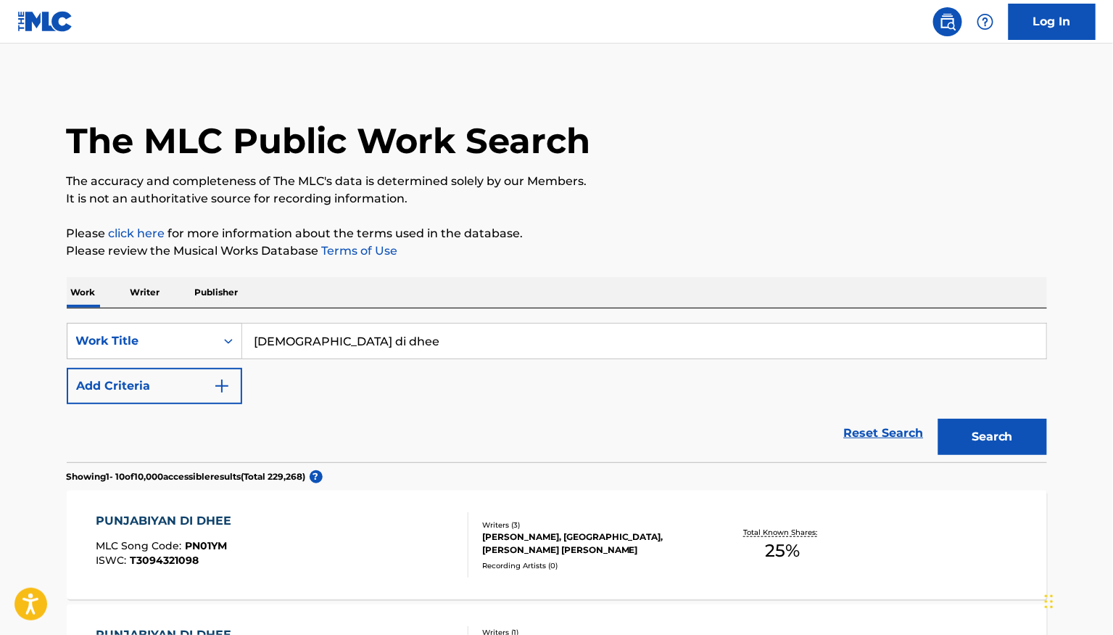
scroll to position [247, 0]
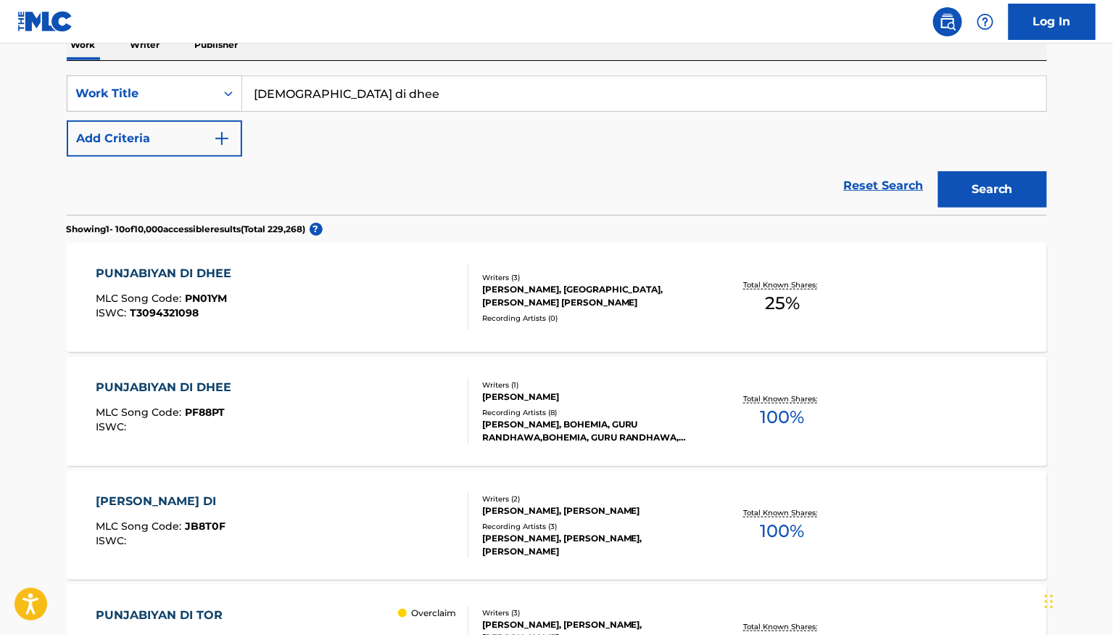
click at [347, 394] on div "PUNJABIYAN DI DHEE MLC Song Code : PF88PT ISWC :" at bounding box center [282, 411] width 373 height 65
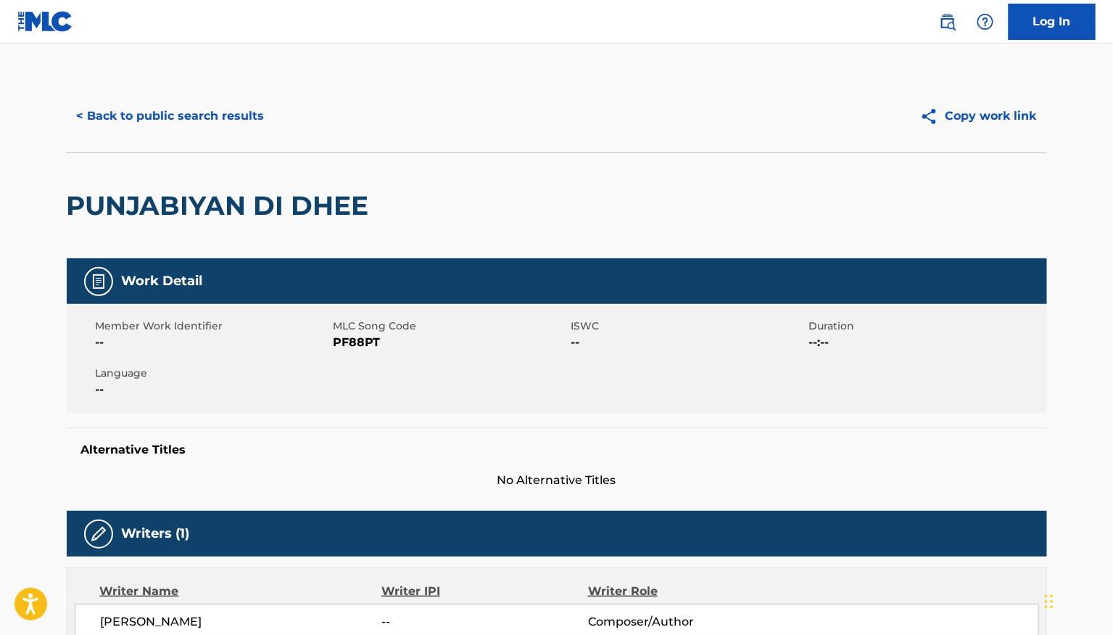
click at [120, 131] on button "< Back to public search results" at bounding box center [171, 116] width 208 height 36
